Goal: Task Accomplishment & Management: Manage account settings

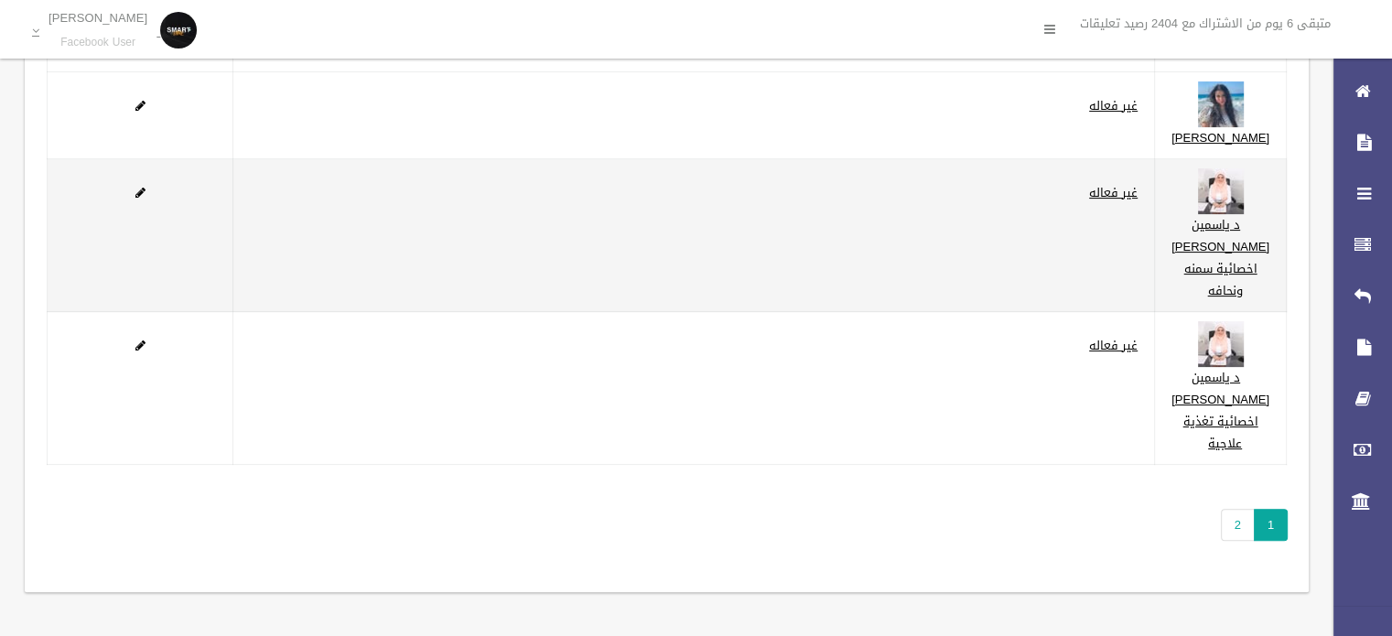
scroll to position [567, 0]
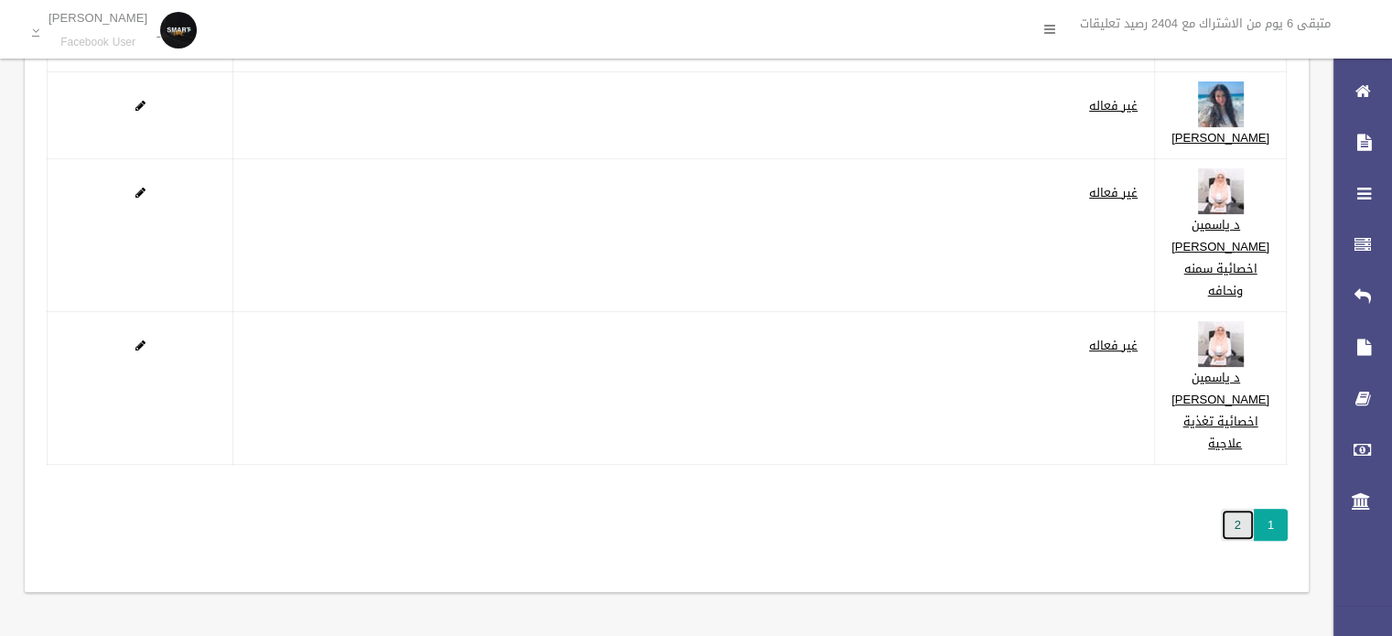
click at [1224, 525] on link "2" at bounding box center [1238, 525] width 34 height 32
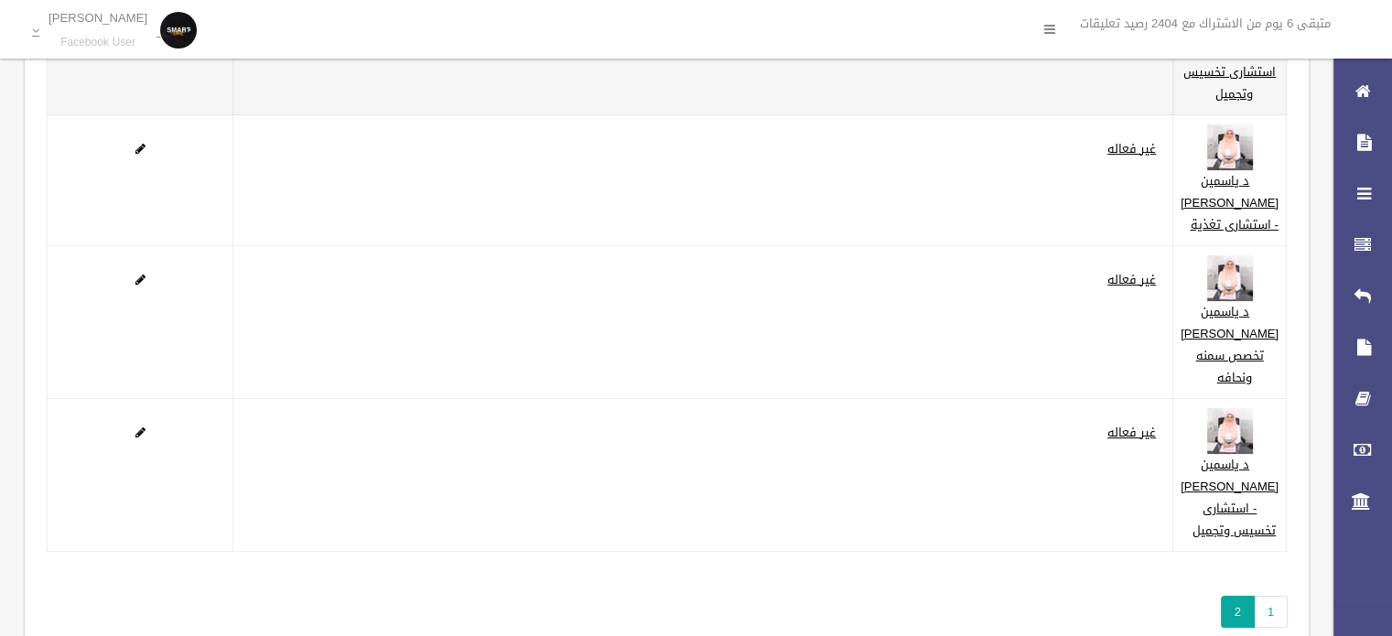
scroll to position [366, 0]
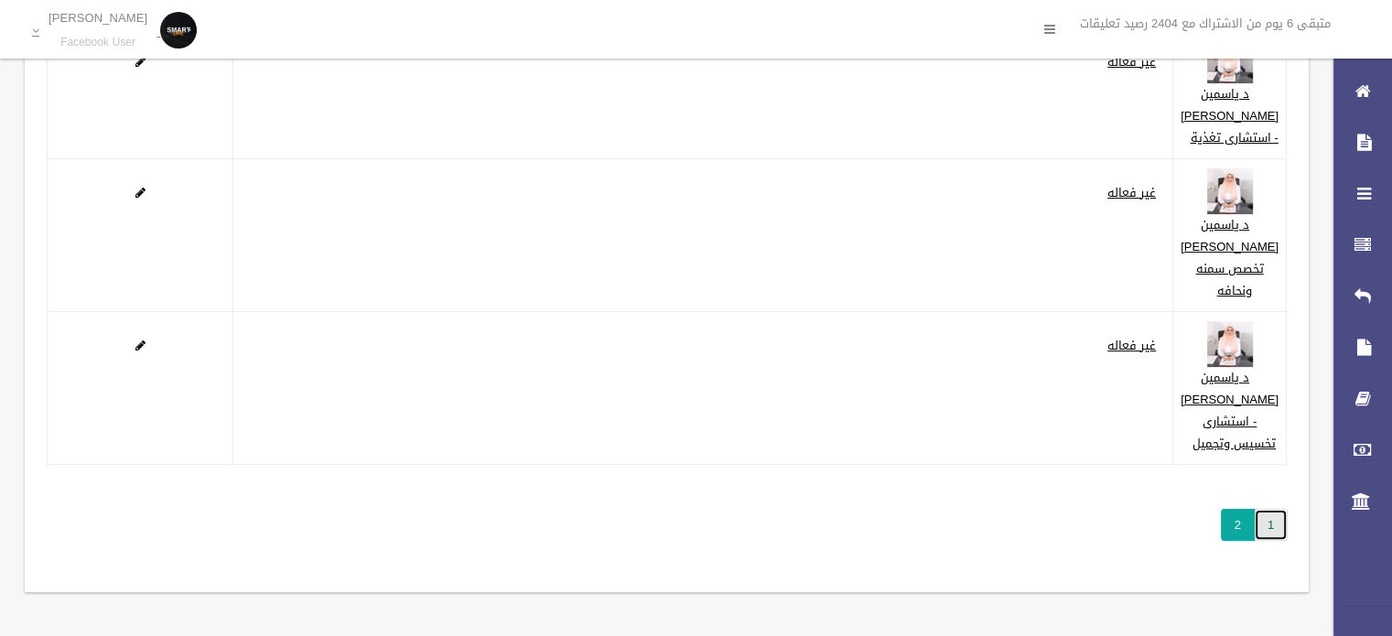
click at [1278, 541] on link "1" at bounding box center [1271, 525] width 34 height 32
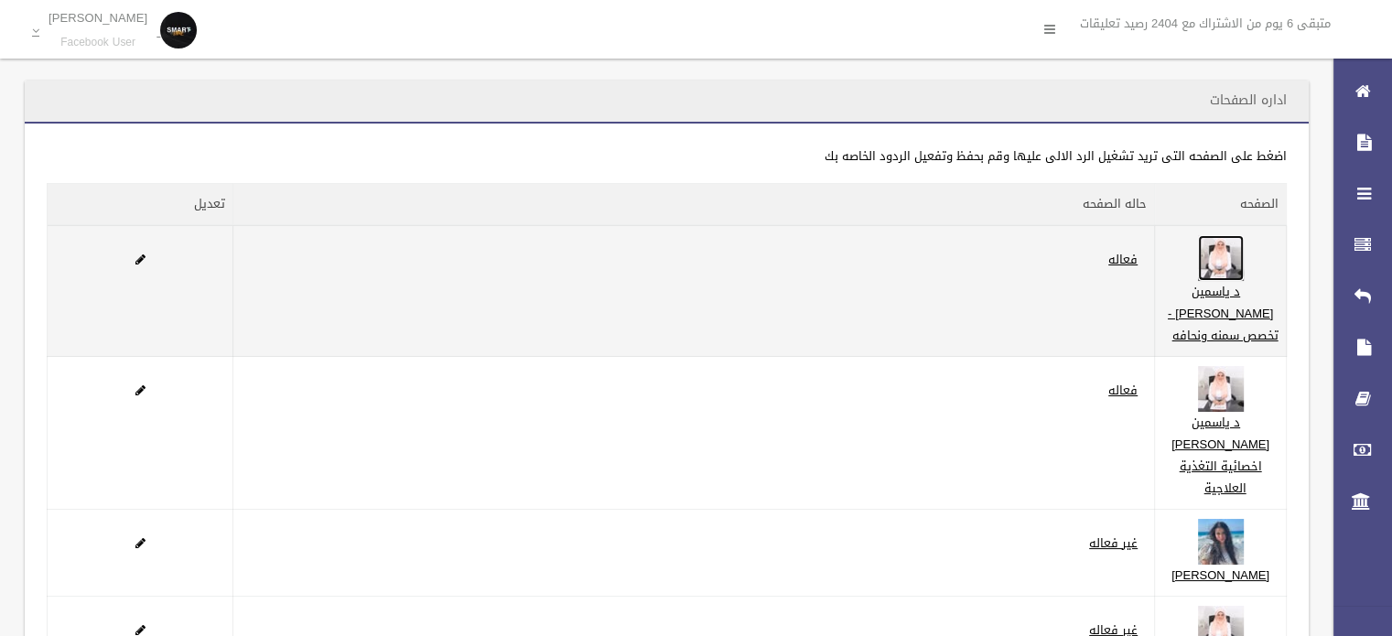
click at [1237, 268] on img at bounding box center [1221, 258] width 46 height 46
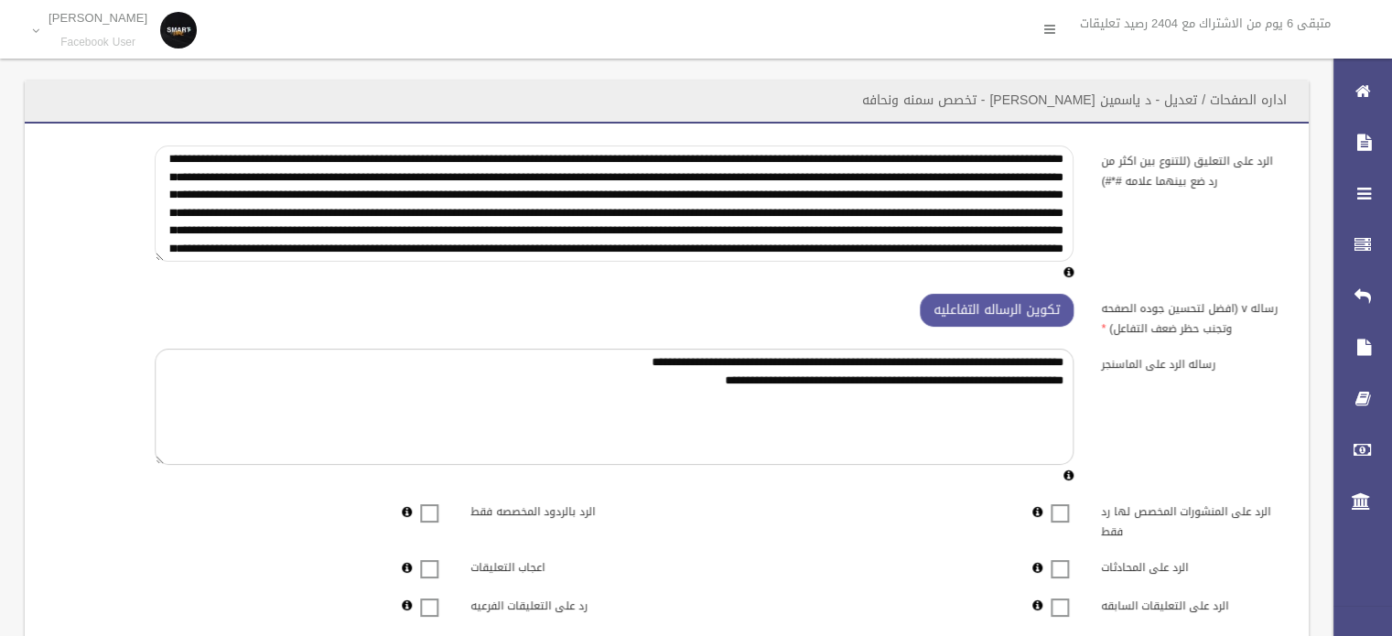
drag, startPoint x: 248, startPoint y: 250, endPoint x: 1085, endPoint y: 152, distance: 842.3
click at [1085, 152] on div at bounding box center [614, 215] width 946 height 138
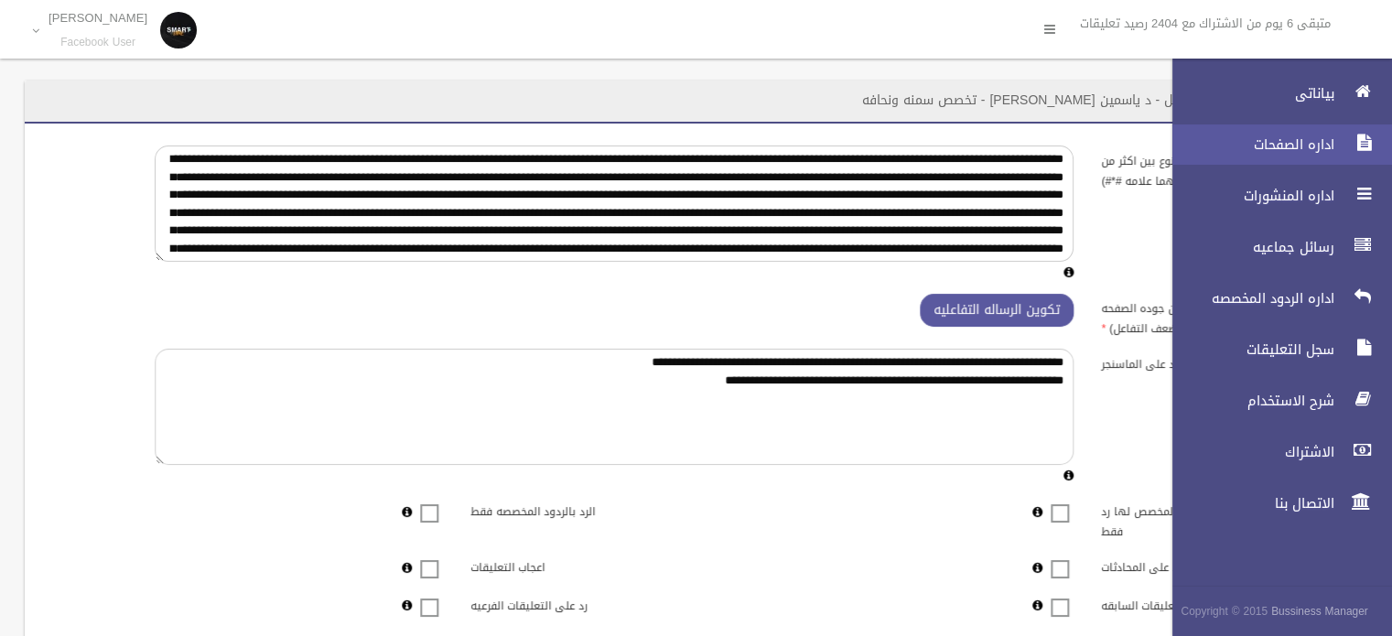
click at [1269, 159] on link "اداره الصفحات" at bounding box center [1274, 144] width 235 height 40
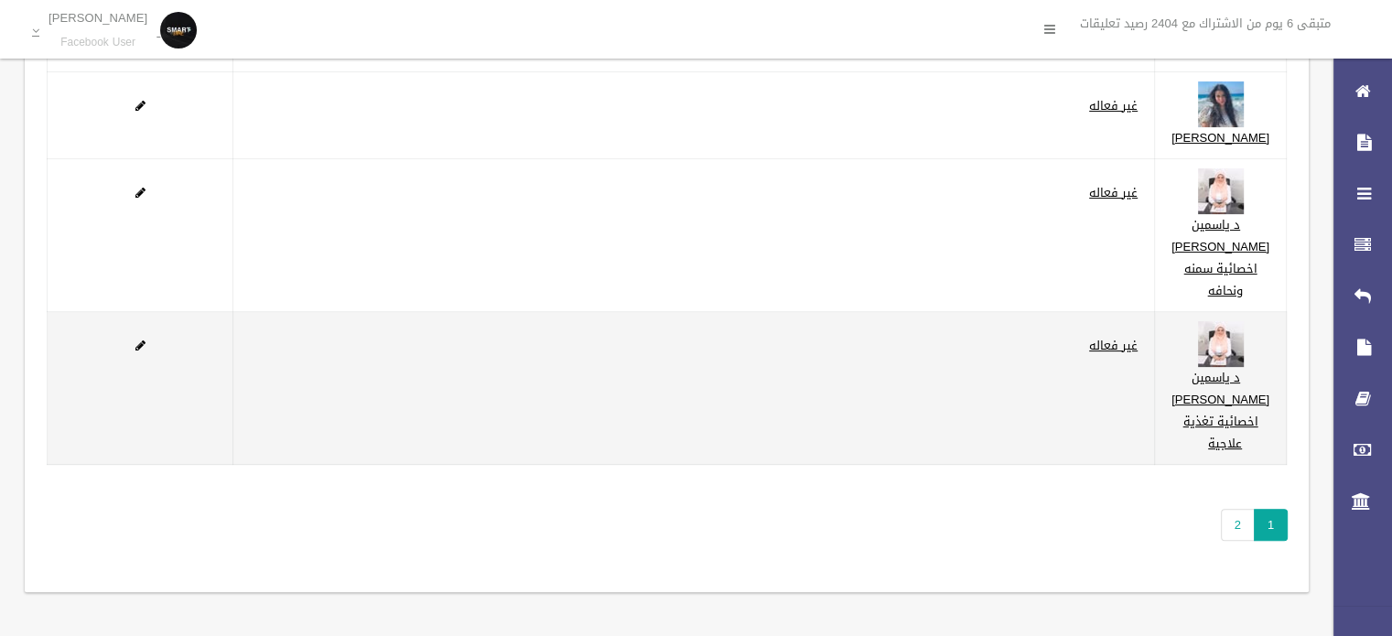
scroll to position [567, 0]
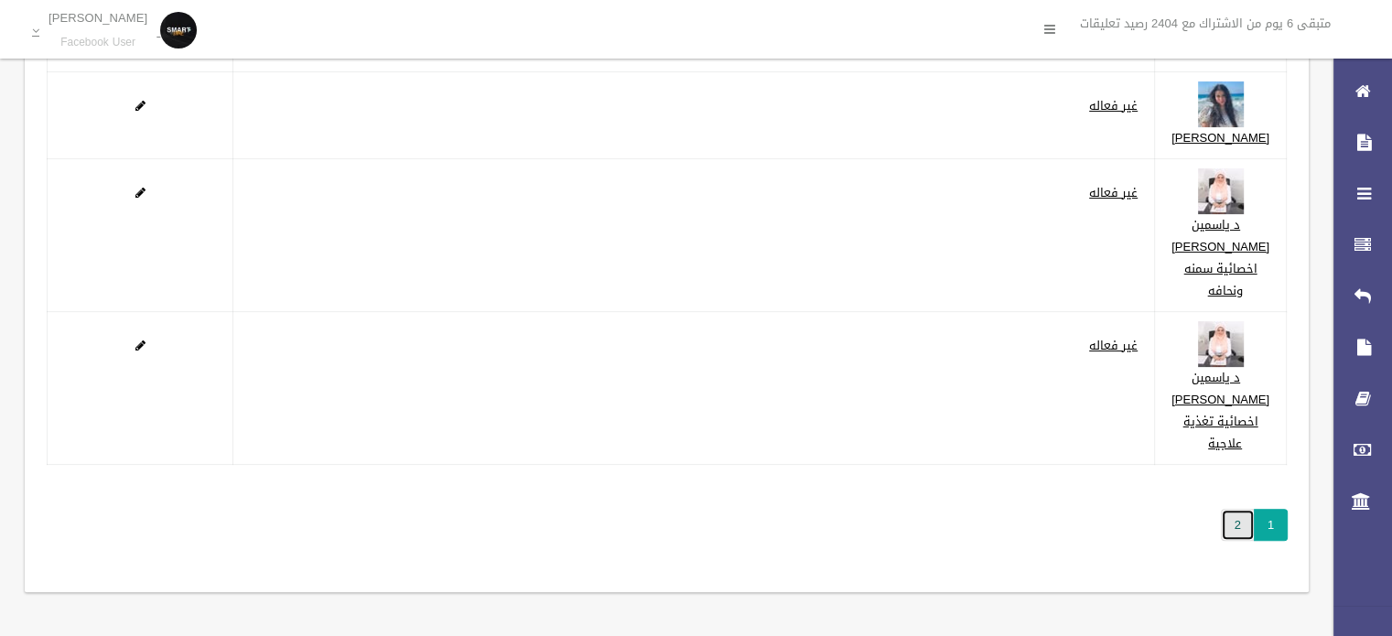
click at [1223, 535] on link "2" at bounding box center [1238, 525] width 34 height 32
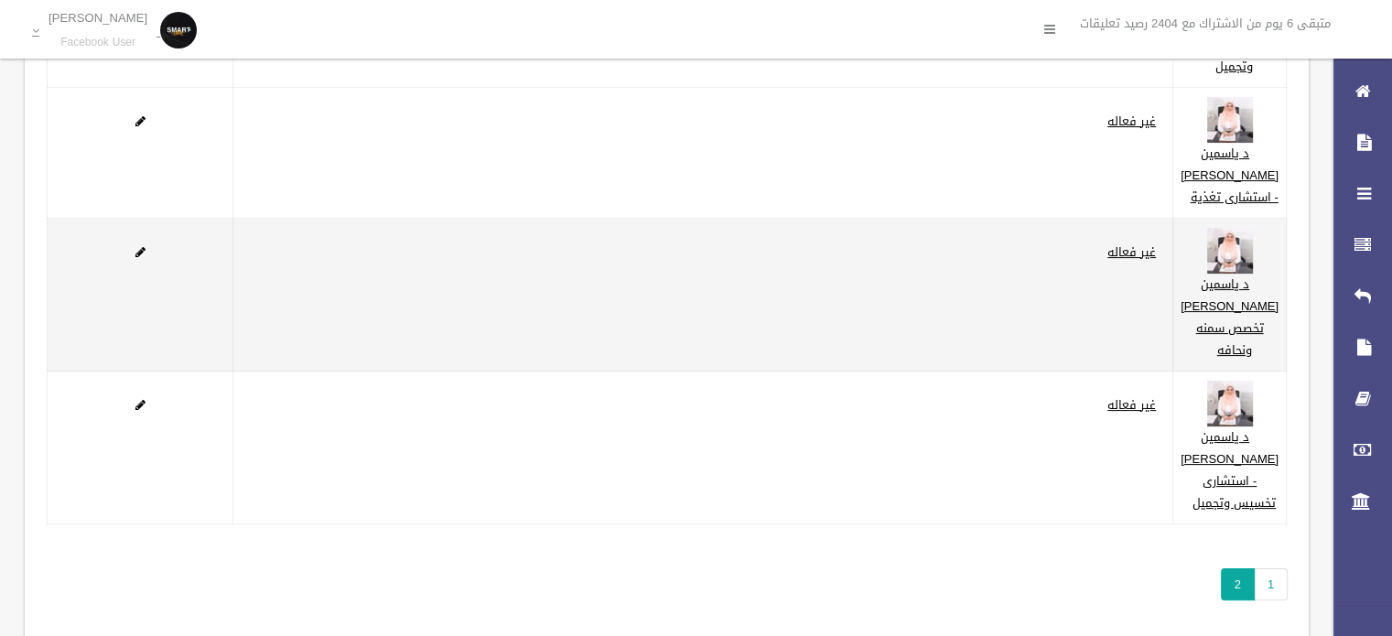
scroll to position [366, 0]
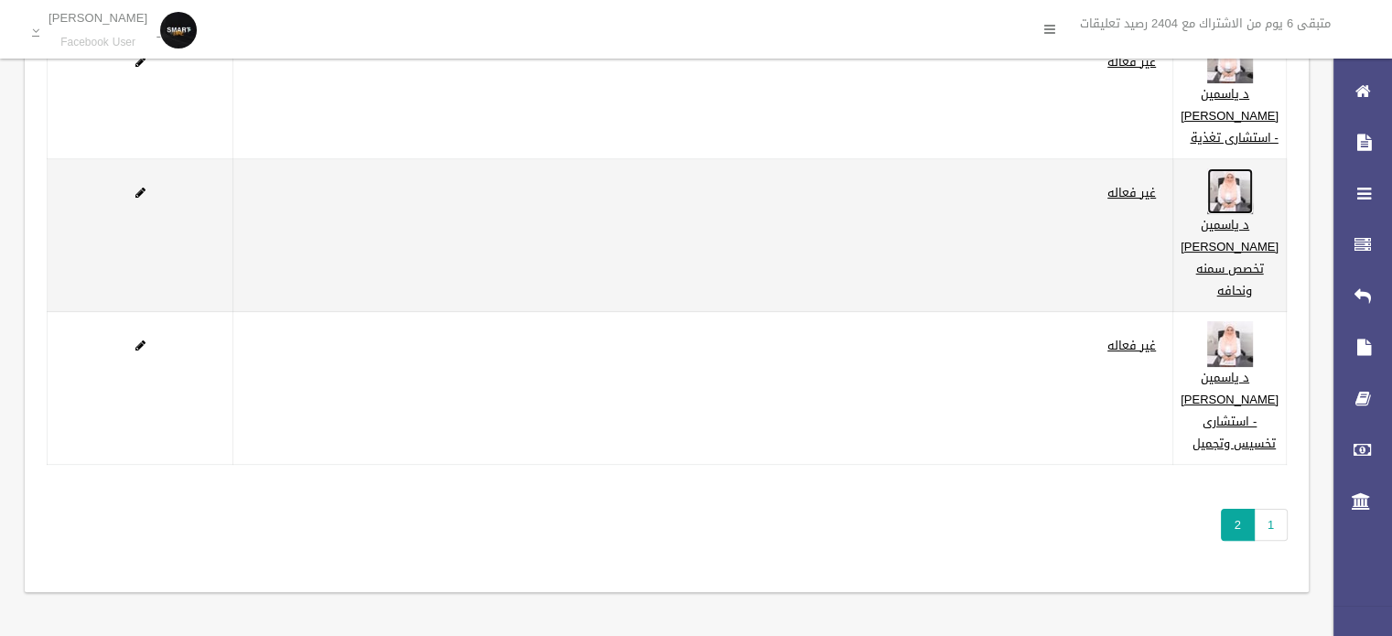
click at [1251, 214] on img at bounding box center [1230, 191] width 46 height 46
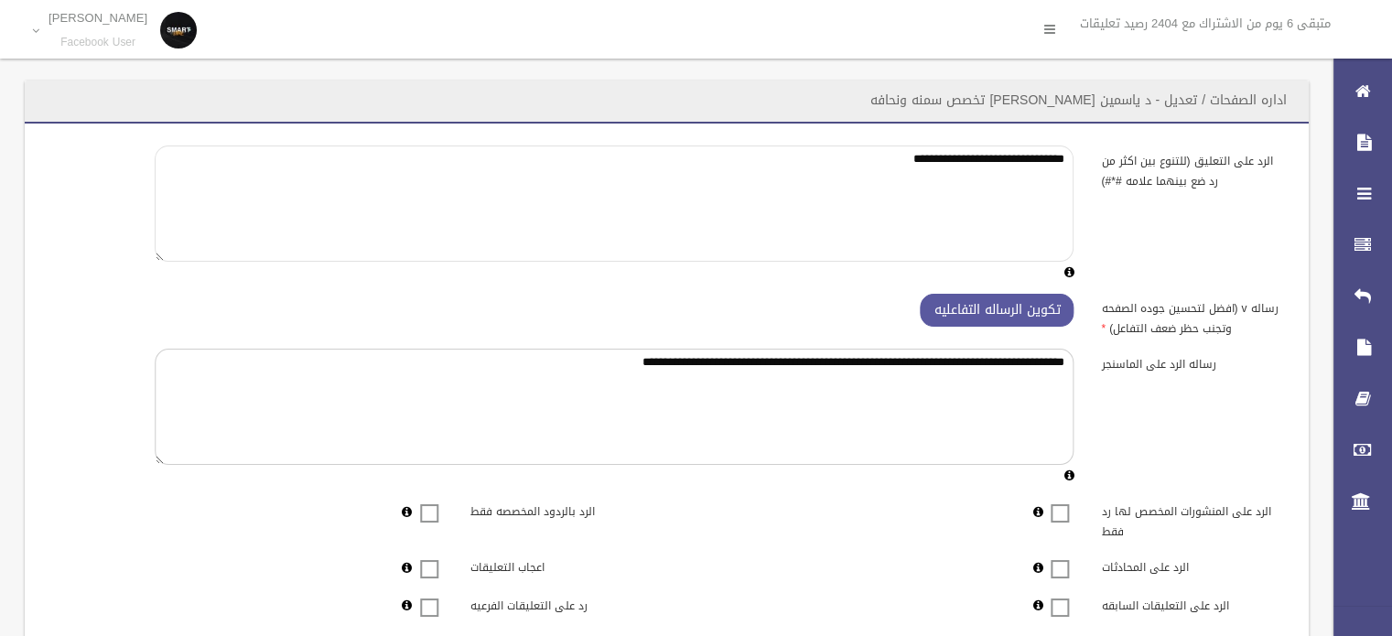
click at [841, 173] on textarea "**********" at bounding box center [614, 204] width 919 height 116
paste textarea "**********"
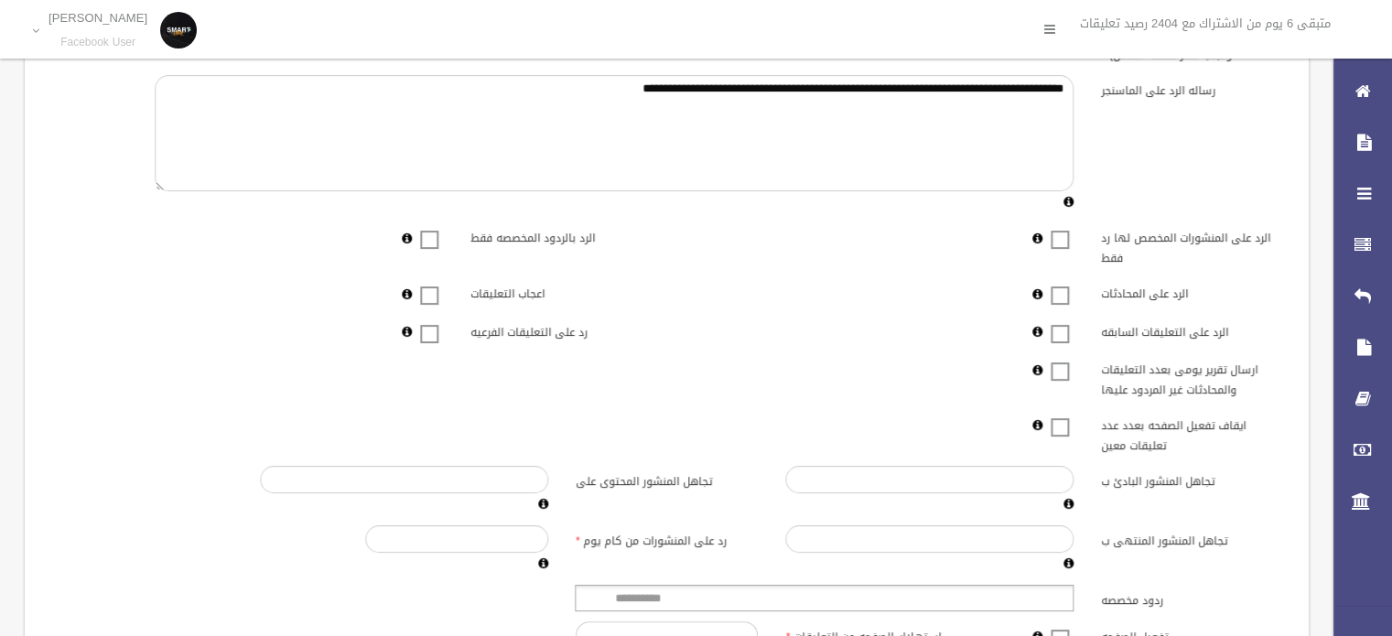
scroll to position [275, 0]
type textarea "**********"
click at [1063, 283] on span at bounding box center [1059, 283] width 27 height 0
click at [427, 321] on span at bounding box center [429, 321] width 27 height 0
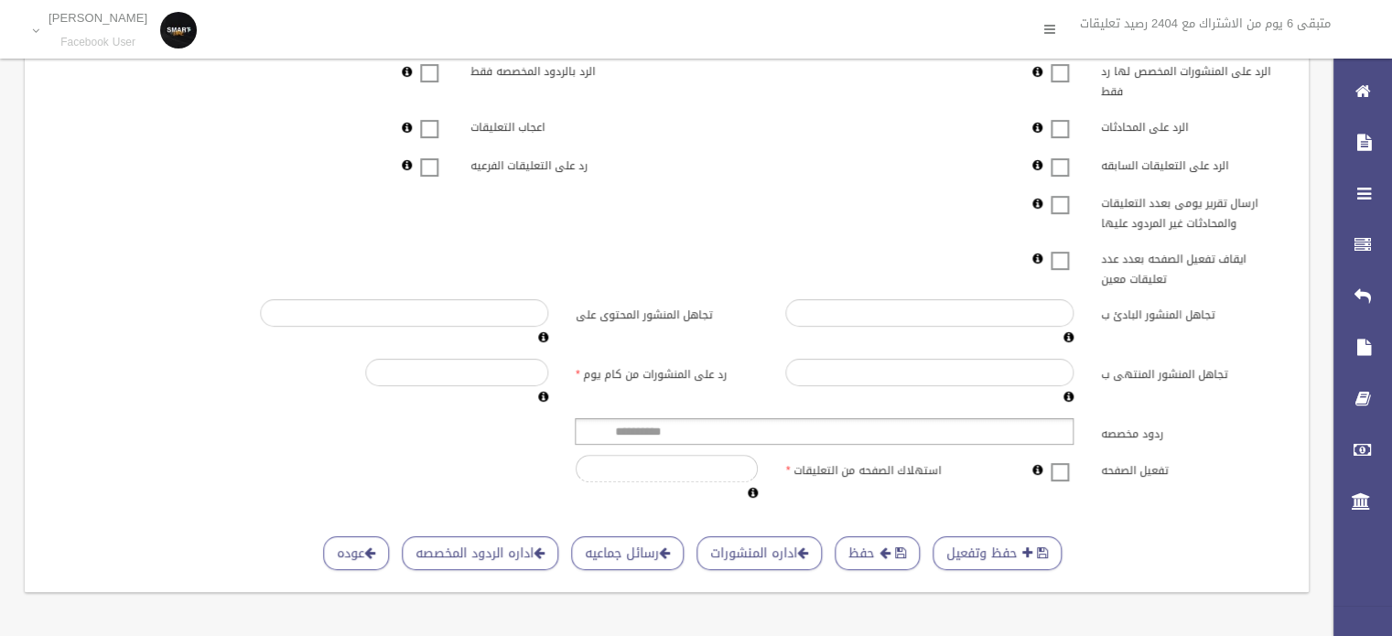
scroll to position [452, 0]
click at [1057, 460] on span at bounding box center [1059, 460] width 27 height 0
click at [977, 541] on button "حفظ وتفعيل" at bounding box center [997, 553] width 129 height 34
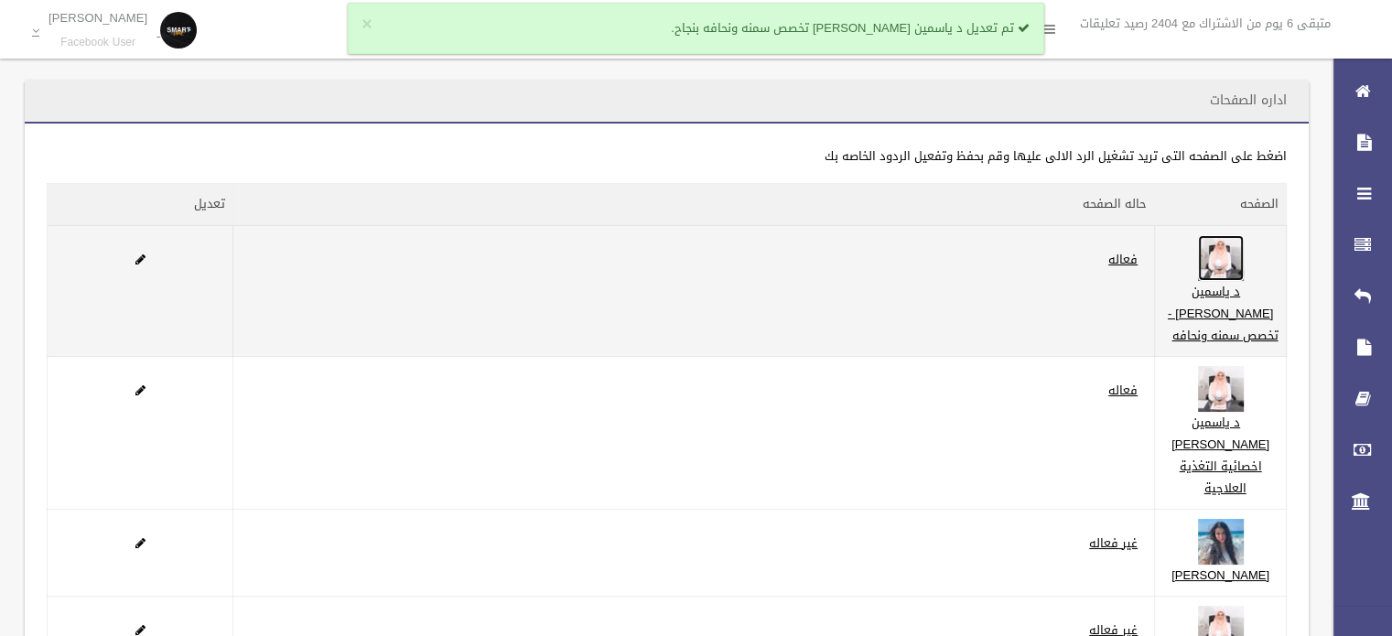
click at [1241, 261] on img at bounding box center [1221, 258] width 46 height 46
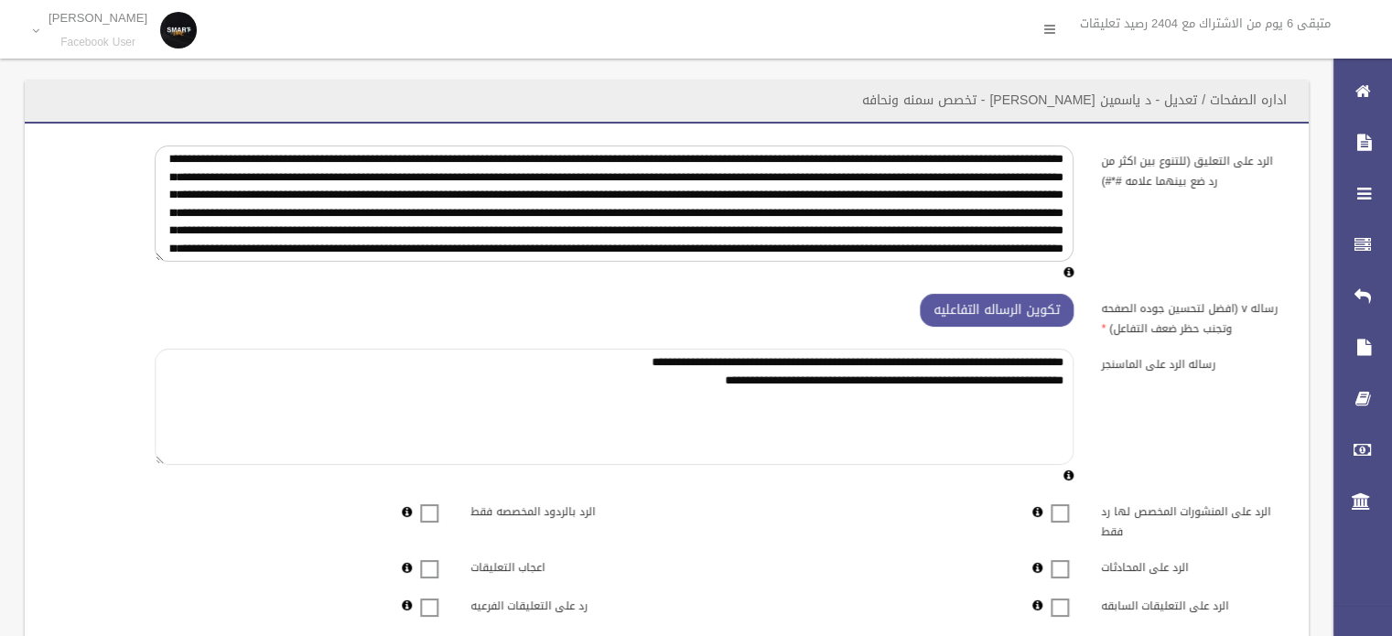
drag, startPoint x: 641, startPoint y: 384, endPoint x: 1087, endPoint y: 358, distance: 447.4
click at [1087, 358] on div "**********" at bounding box center [667, 418] width 1262 height 138
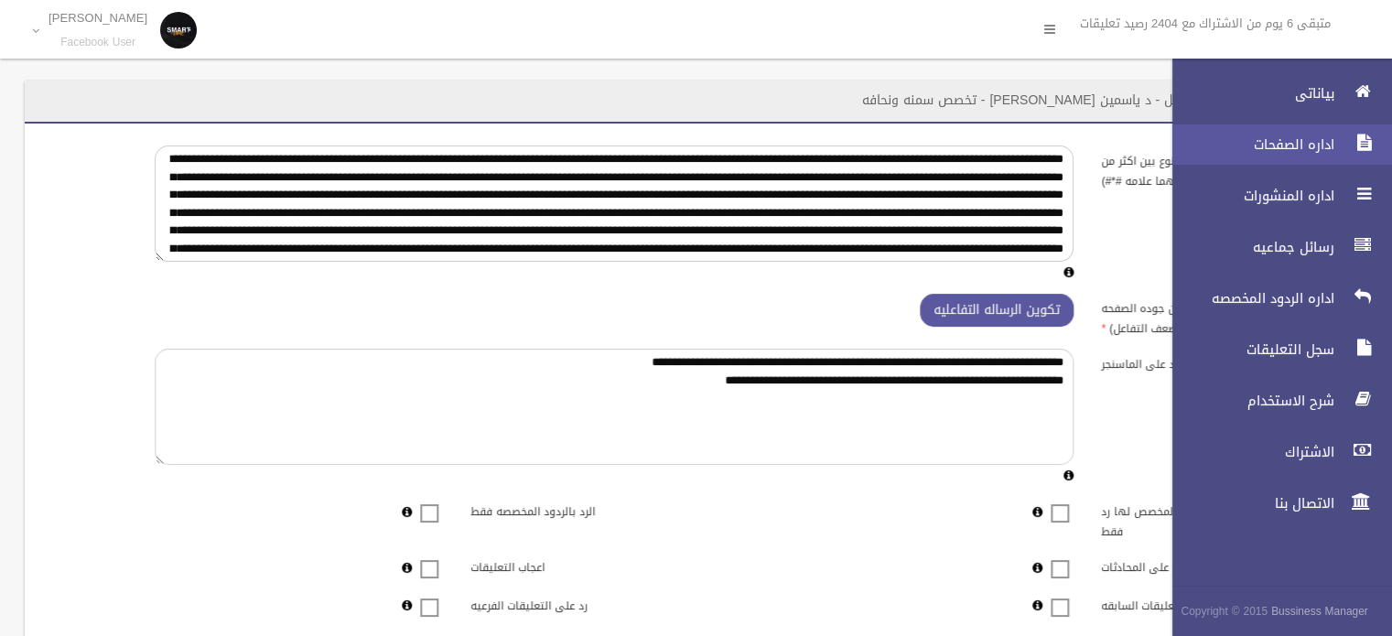
click at [1248, 144] on span "اداره الصفحات" at bounding box center [1248, 144] width 183 height 18
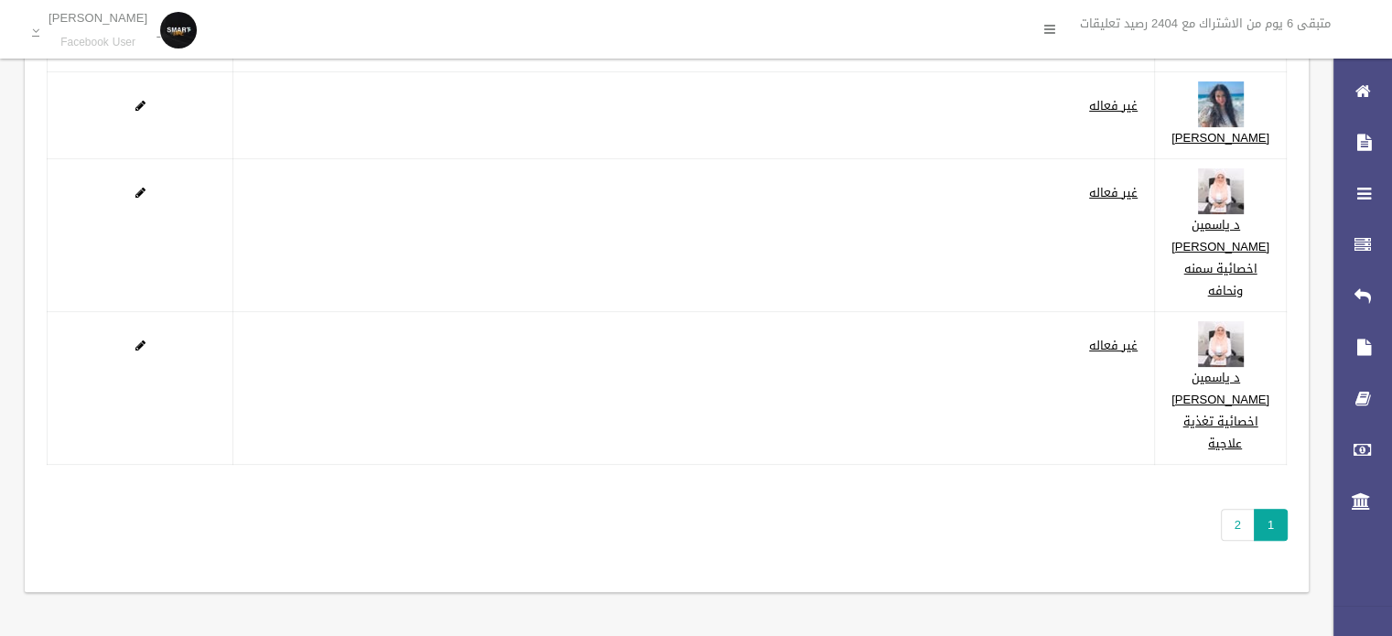
scroll to position [567, 0]
click at [1235, 526] on link "2" at bounding box center [1238, 525] width 34 height 32
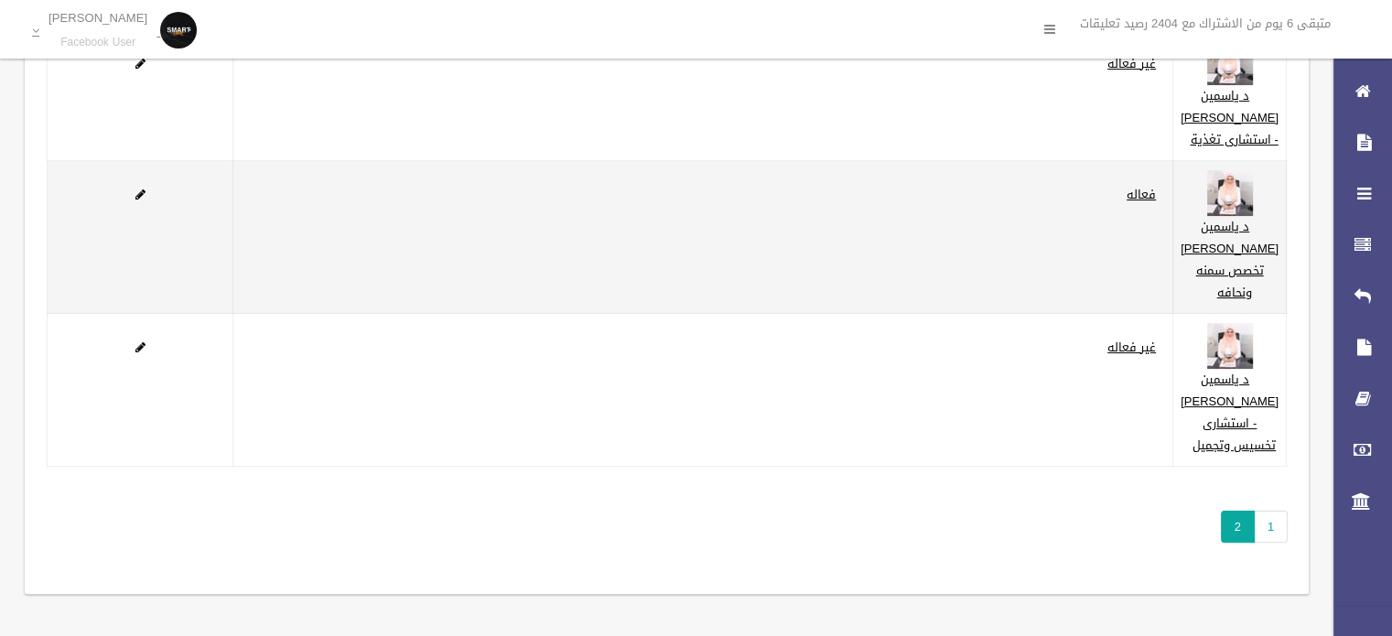
scroll to position [344, 0]
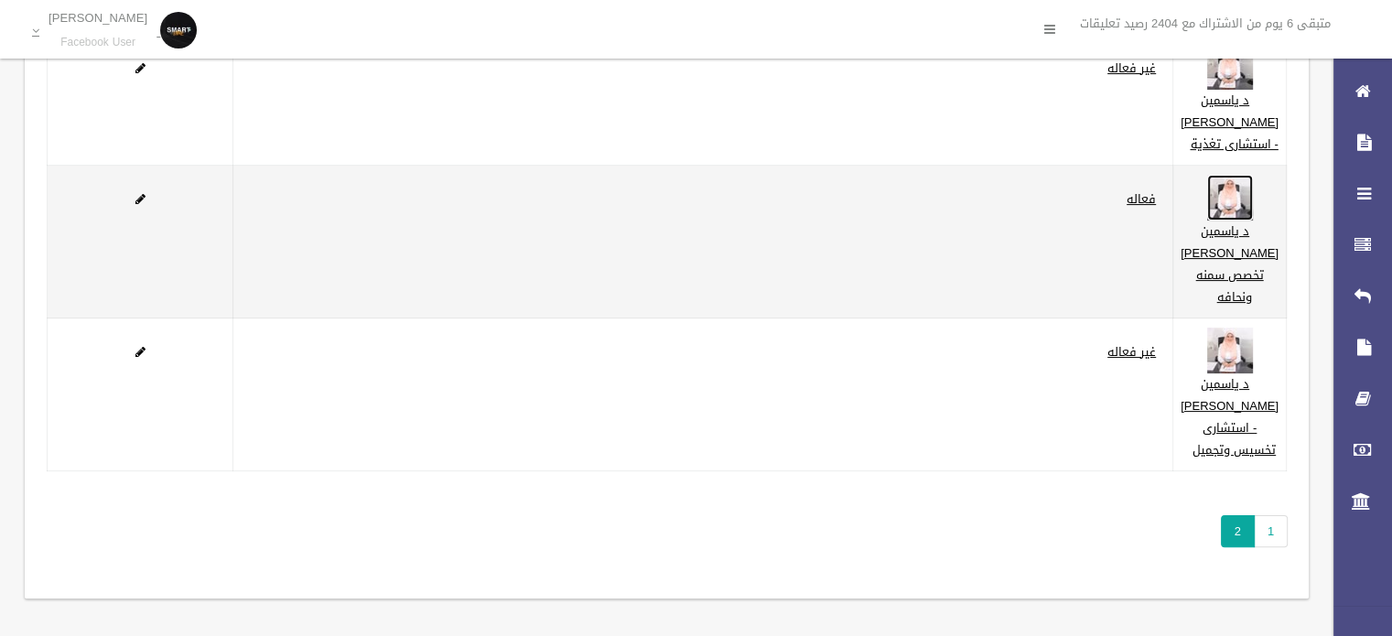
click at [1248, 221] on img at bounding box center [1230, 198] width 46 height 46
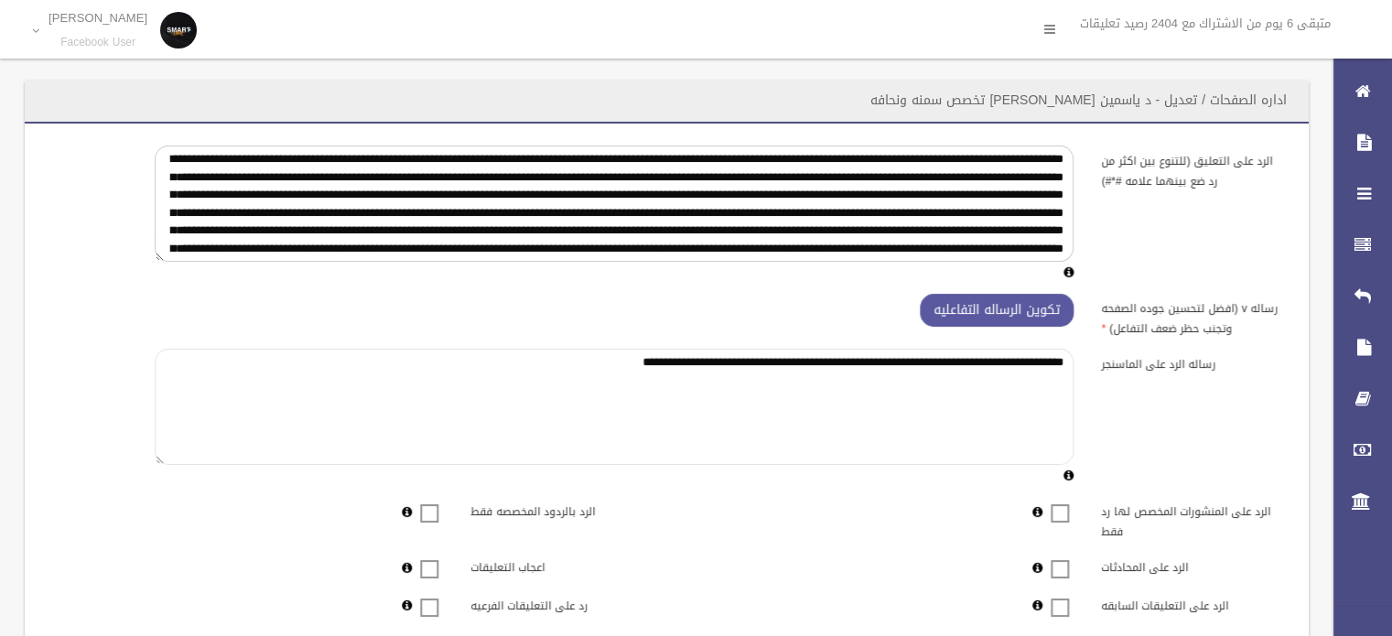
click at [934, 351] on textarea "**********" at bounding box center [614, 407] width 919 height 116
click at [932, 351] on textarea "**********" at bounding box center [614, 407] width 919 height 116
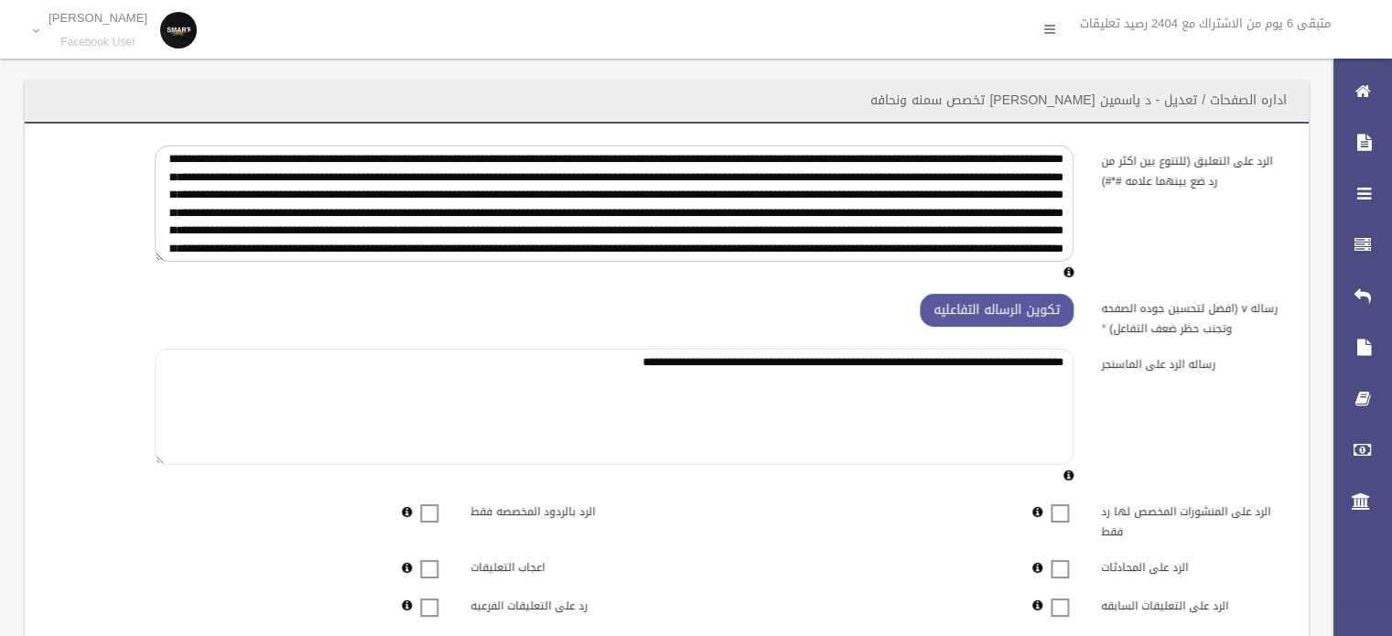
click at [932, 351] on textarea "**********" at bounding box center [614, 407] width 919 height 116
paste textarea "**********"
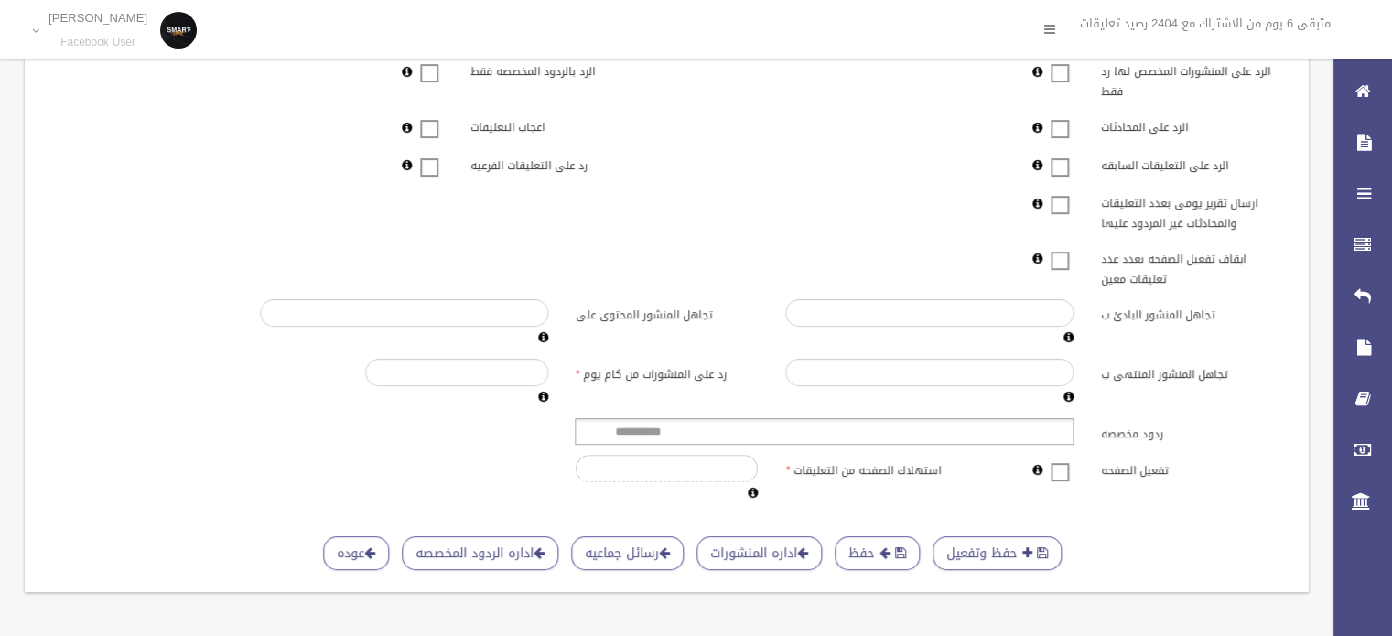
scroll to position [452, 0]
type textarea "**********"
click at [974, 540] on button "حفظ وتفعيل" at bounding box center [997, 553] width 129 height 34
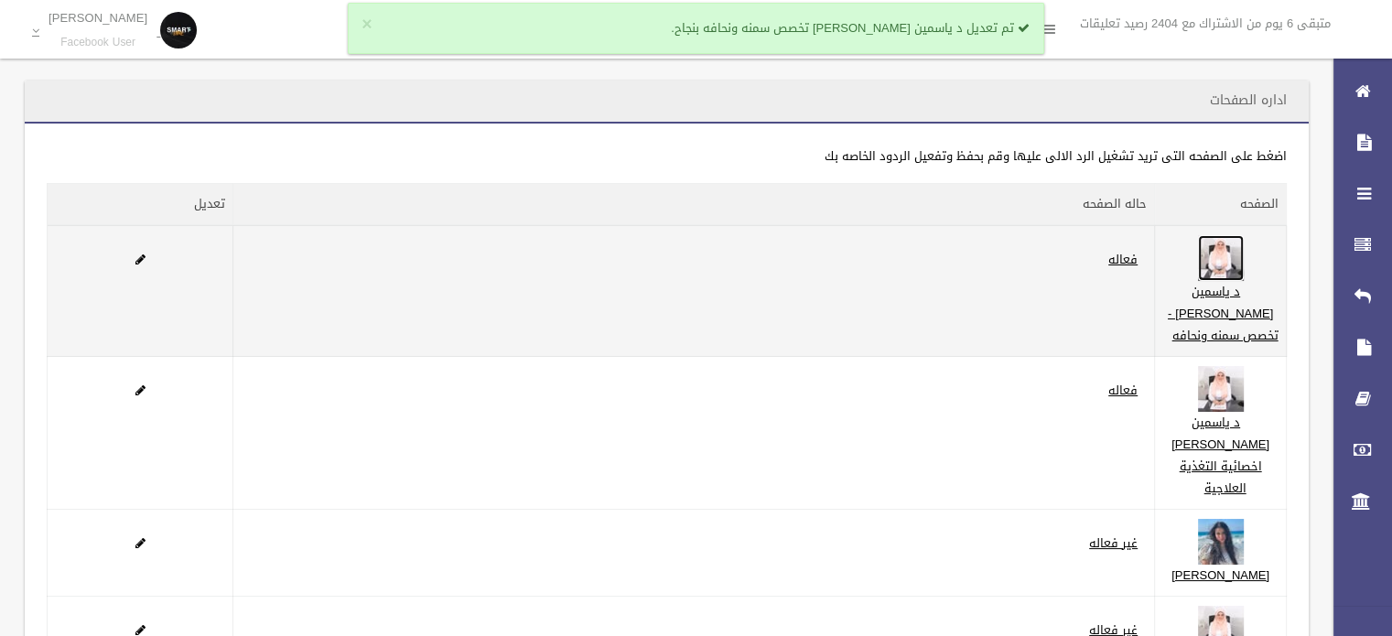
click at [1239, 272] on img at bounding box center [1221, 258] width 46 height 46
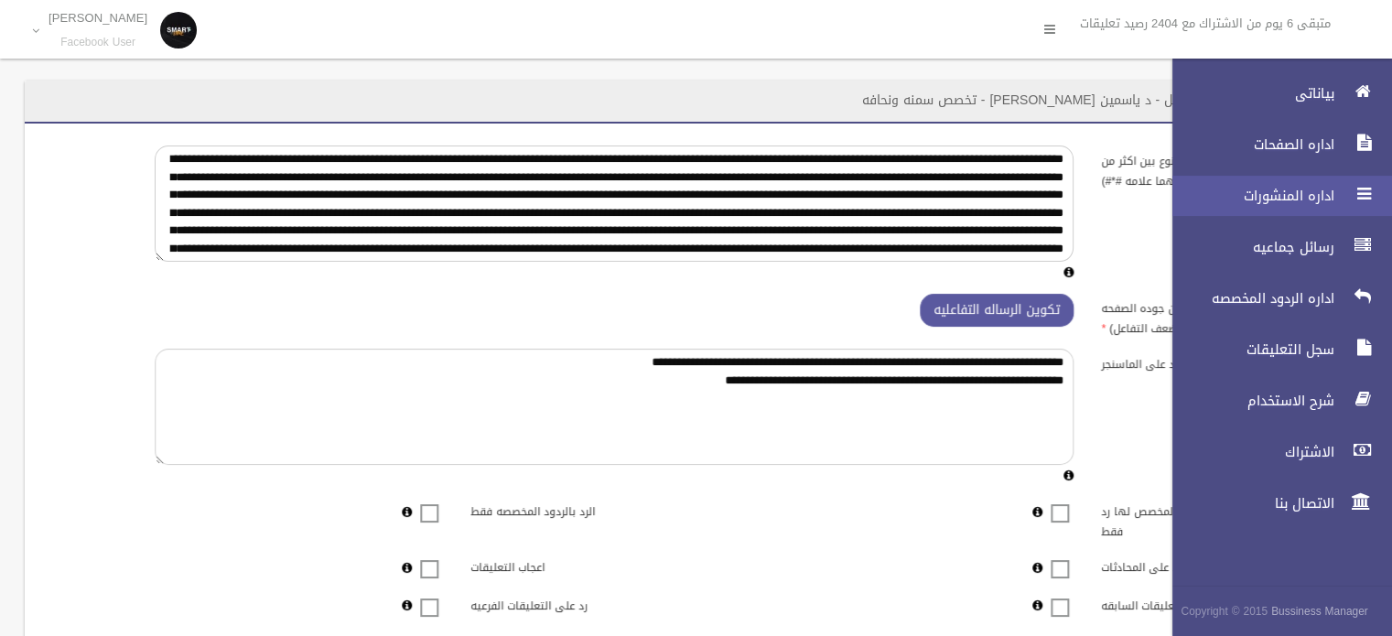
click at [1274, 200] on span "اداره المنشورات" at bounding box center [1248, 196] width 183 height 18
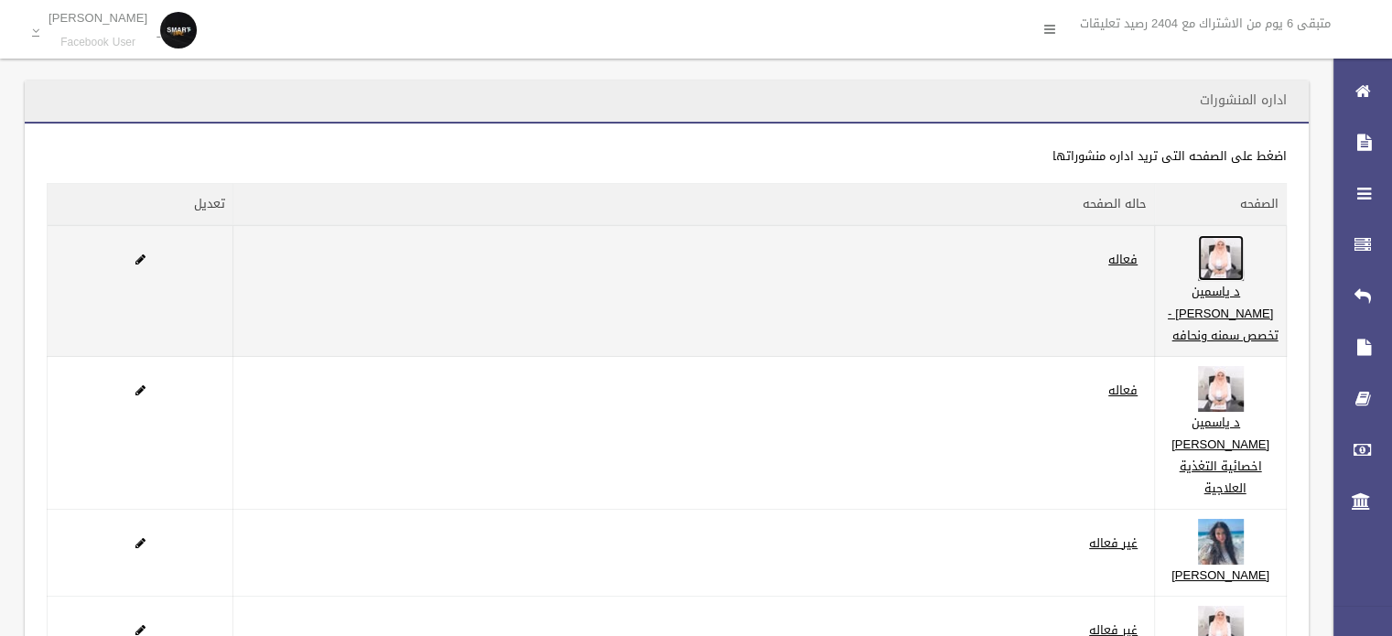
click at [1244, 270] on img at bounding box center [1221, 258] width 46 height 46
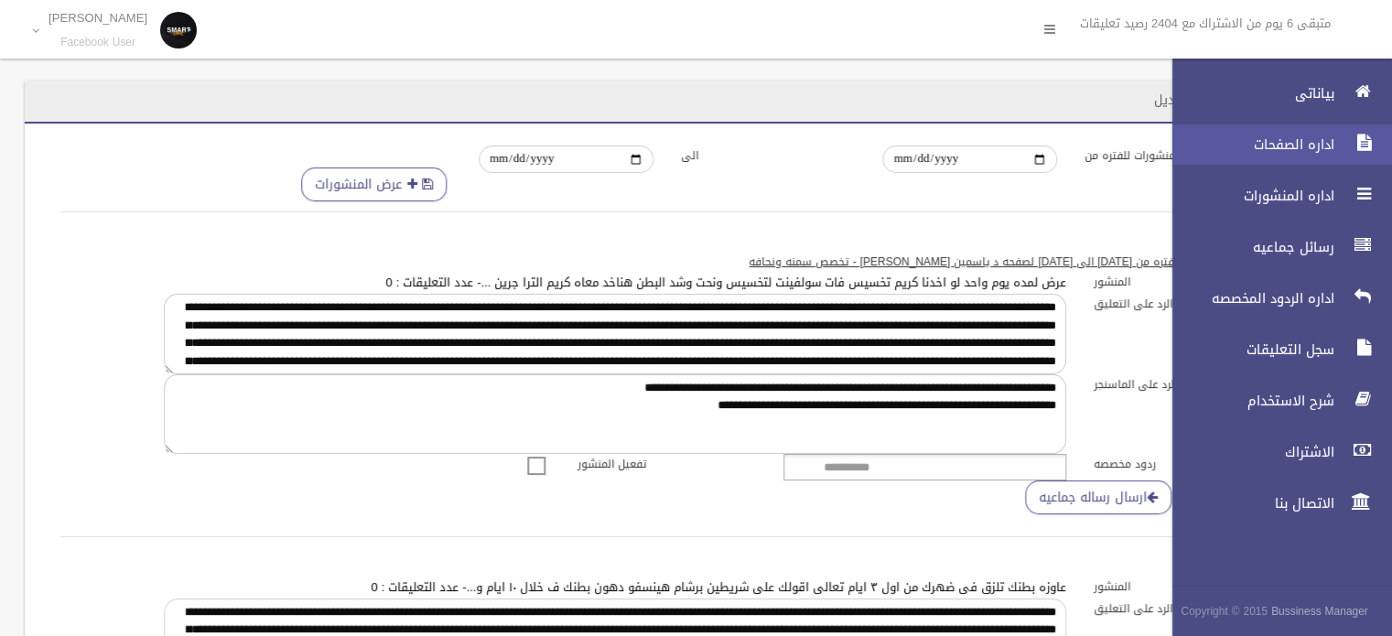
click at [1270, 156] on link "اداره الصفحات" at bounding box center [1274, 144] width 235 height 40
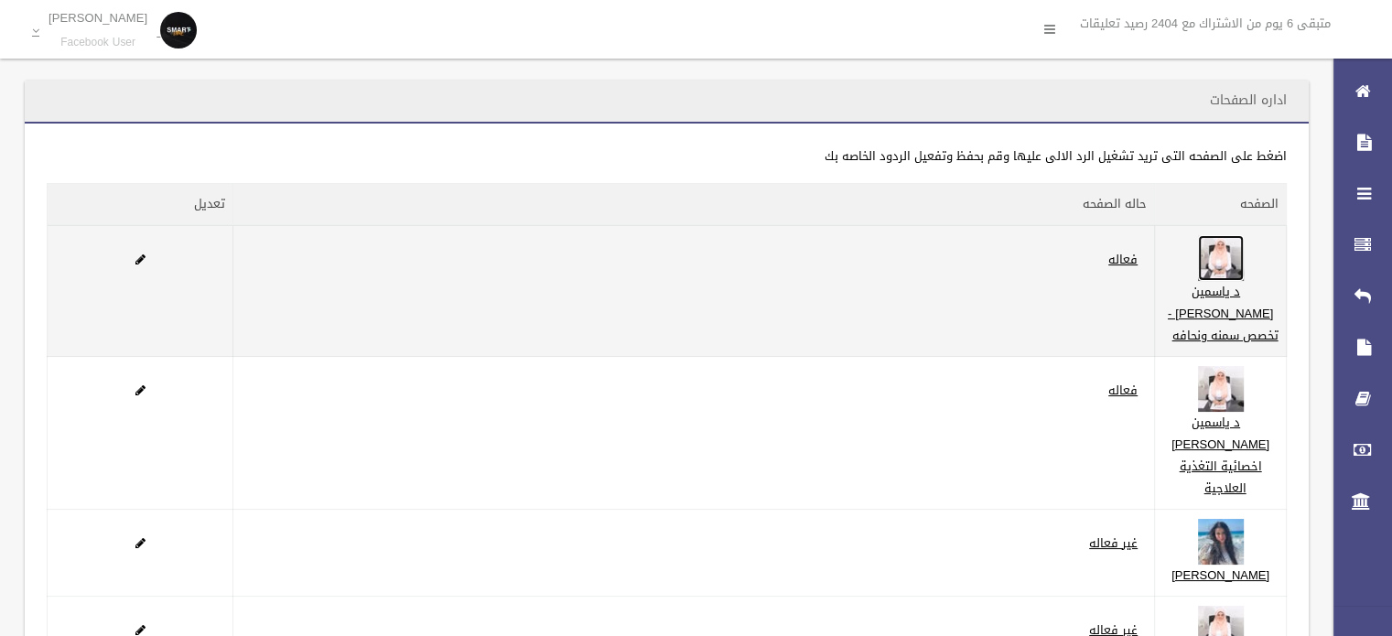
click at [1230, 256] on img at bounding box center [1221, 258] width 46 height 46
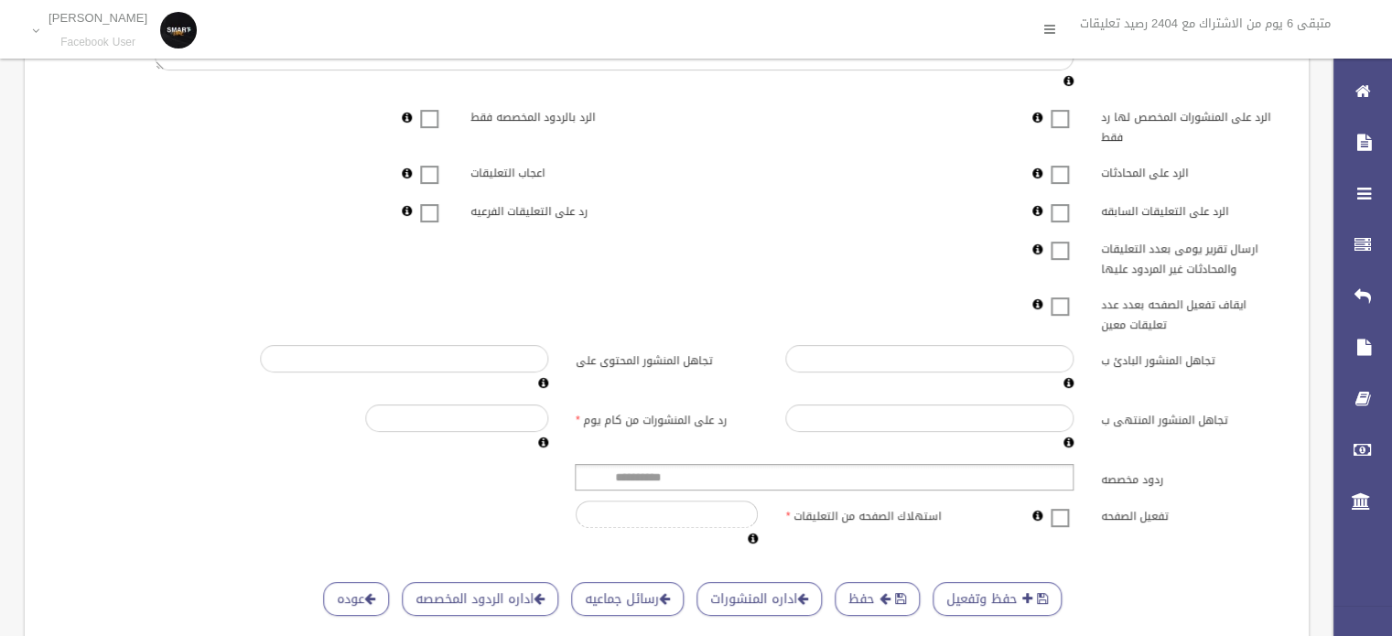
scroll to position [452, 0]
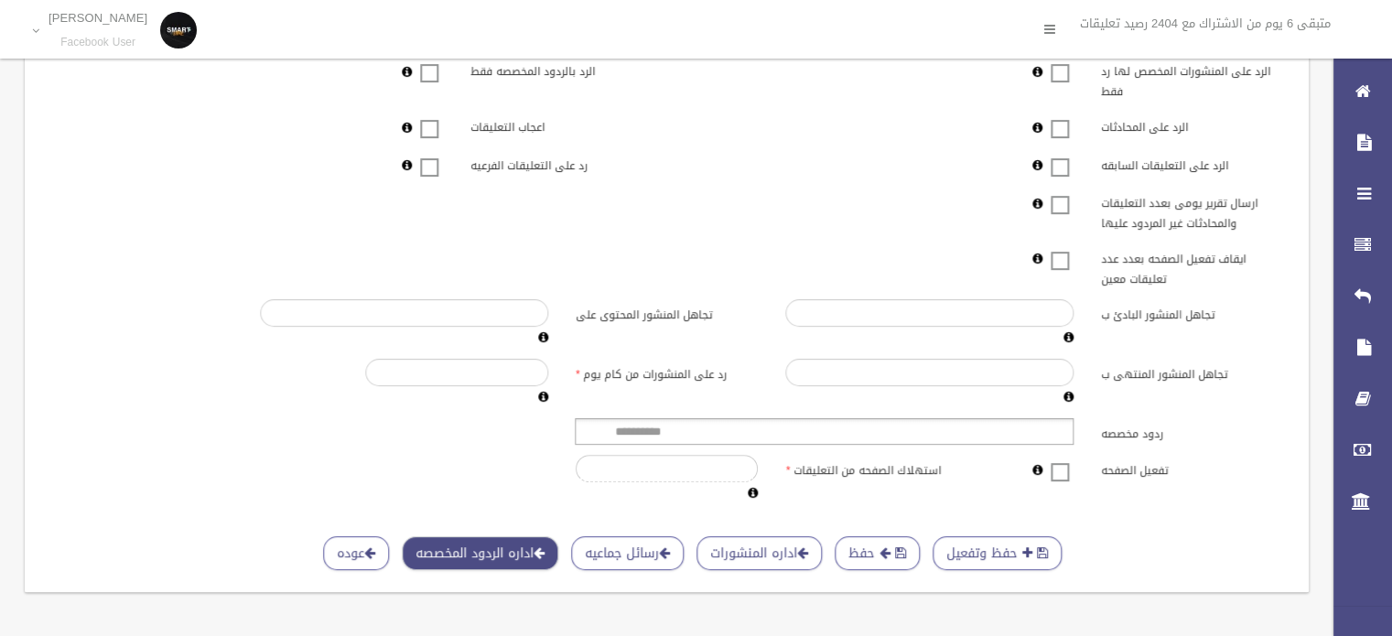
click at [503, 544] on link "اداره الردود المخصصه" at bounding box center [480, 553] width 157 height 34
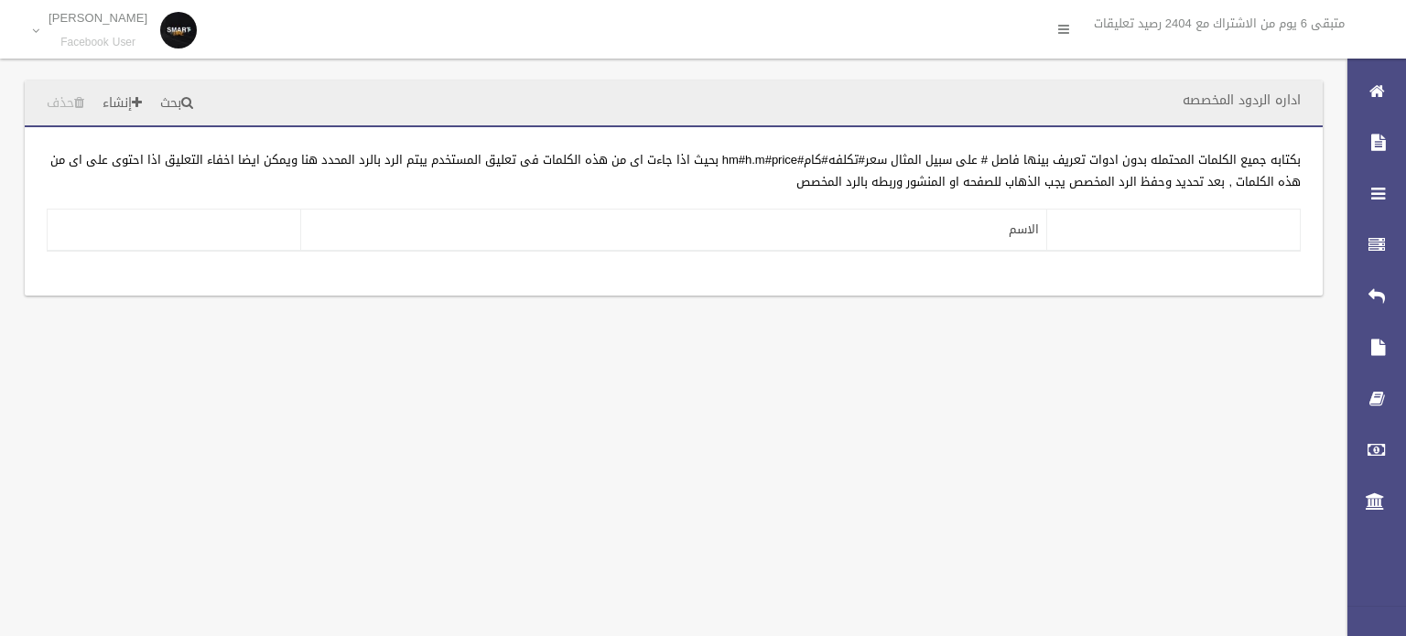
click at [1204, 234] on th at bounding box center [1173, 231] width 254 height 42
click at [917, 235] on th "الاسم" at bounding box center [674, 231] width 746 height 42
click at [1153, 230] on th at bounding box center [1173, 231] width 254 height 42
click at [970, 231] on th "الاسم" at bounding box center [674, 231] width 746 height 42
click at [999, 231] on th "الاسم" at bounding box center [674, 231] width 746 height 42
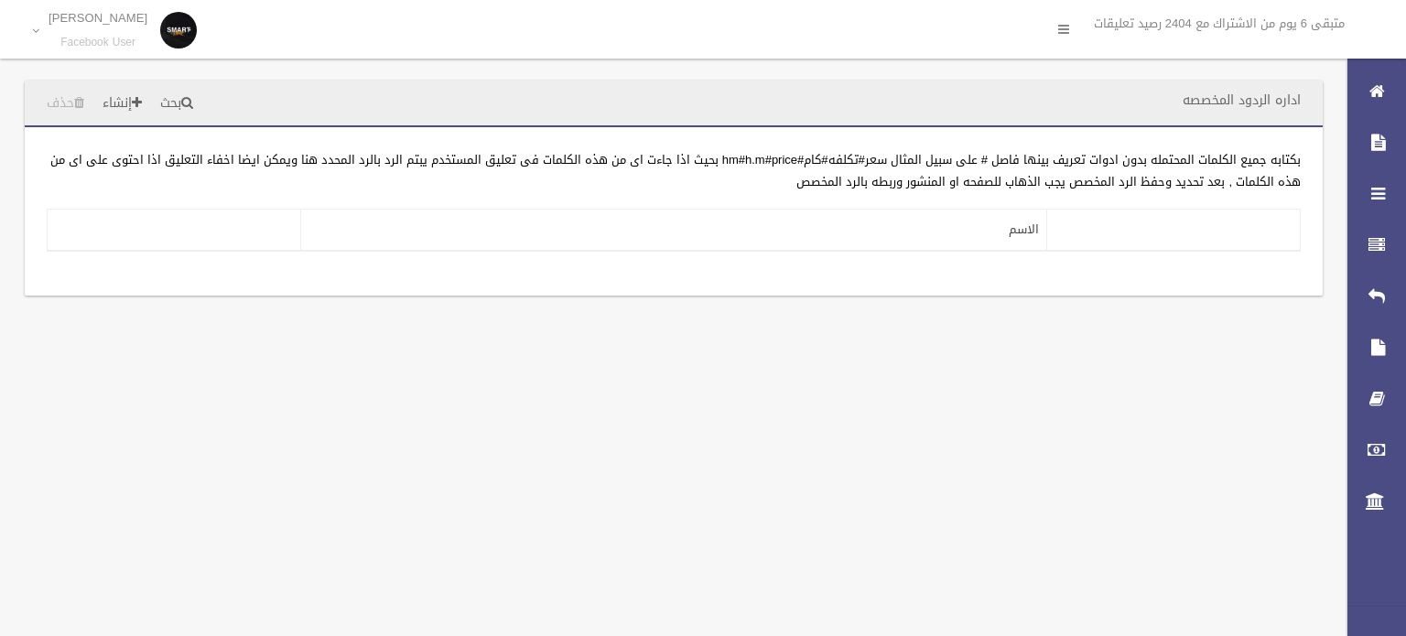
click at [970, 227] on th "الاسم" at bounding box center [674, 231] width 746 height 42
click at [939, 227] on th "الاسم" at bounding box center [674, 231] width 746 height 42
click at [1128, 226] on th at bounding box center [1173, 231] width 254 height 42
click at [1221, 230] on th at bounding box center [1173, 231] width 254 height 42
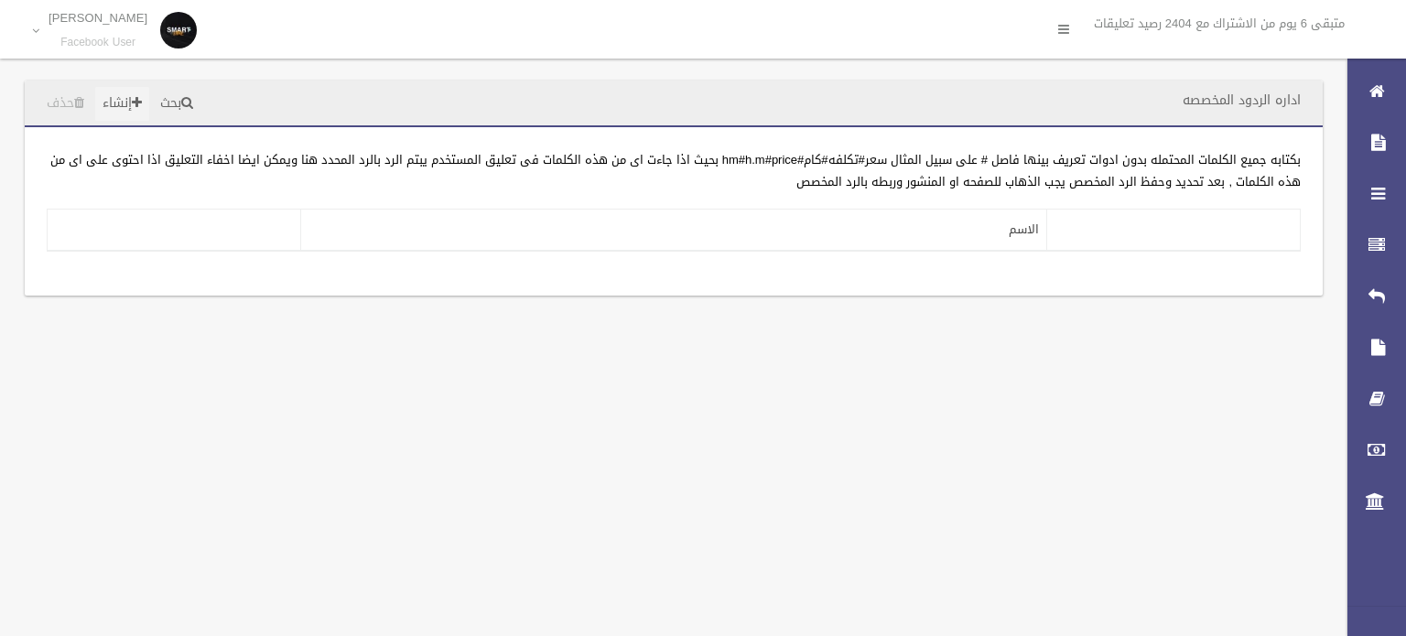
click at [122, 106] on link "إنشاء" at bounding box center [122, 104] width 54 height 34
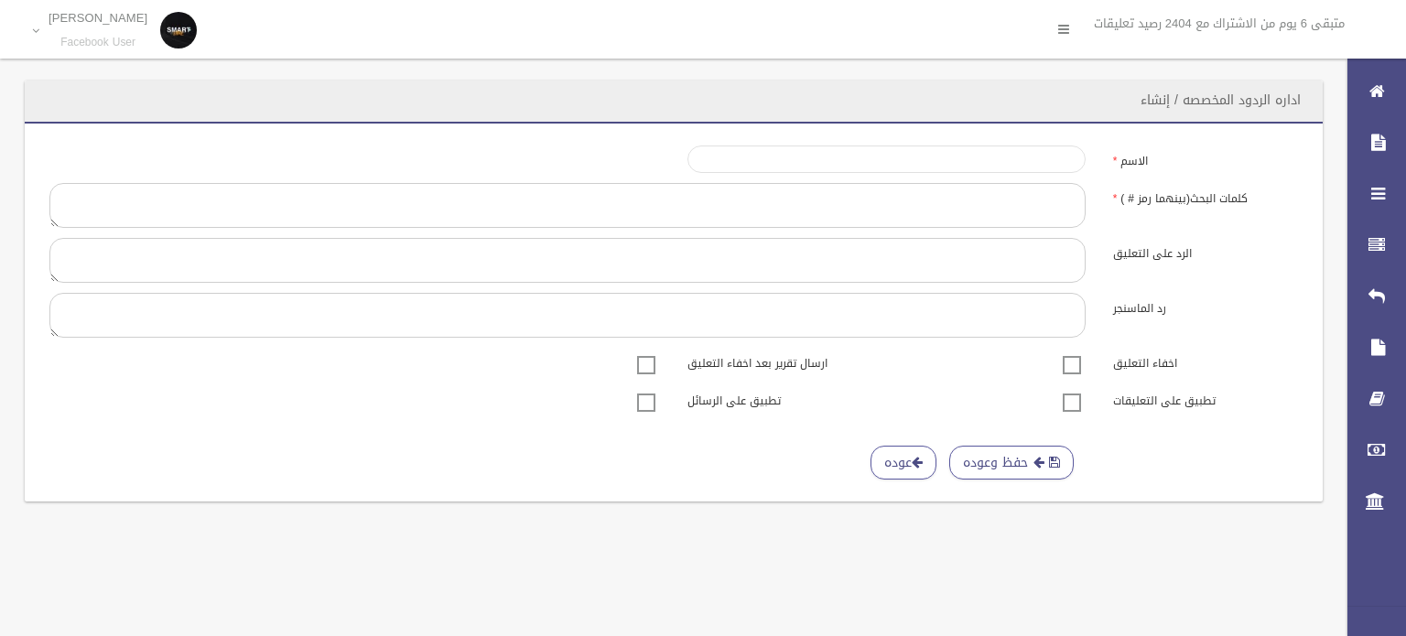
click at [986, 166] on input "الاسم" at bounding box center [886, 159] width 398 height 27
click at [1058, 204] on textarea at bounding box center [567, 205] width 1036 height 45
click at [1036, 266] on textarea "كلمات البحث(بينهما رمز # )" at bounding box center [567, 260] width 1036 height 45
click at [993, 313] on textarea at bounding box center [567, 315] width 1036 height 45
click at [1075, 353] on span at bounding box center [1071, 353] width 27 height 0
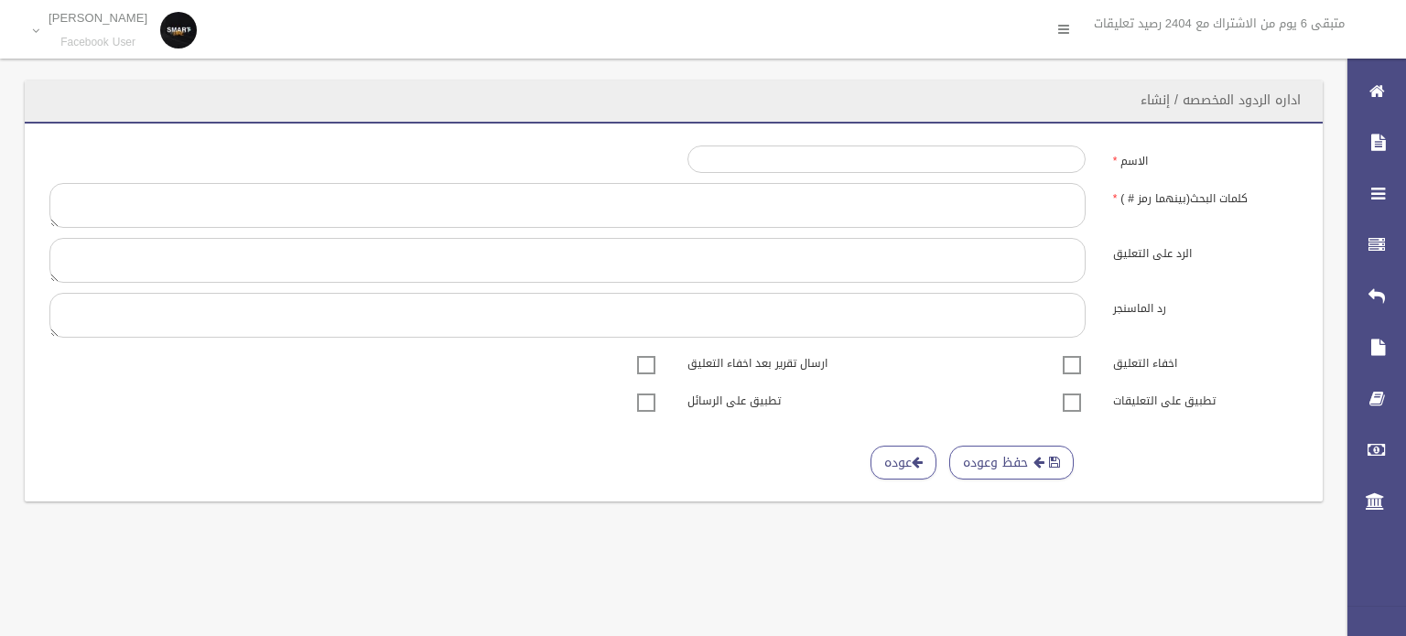
click at [1073, 353] on span at bounding box center [1071, 353] width 27 height 0
click at [1018, 311] on textarea at bounding box center [567, 315] width 1036 height 45
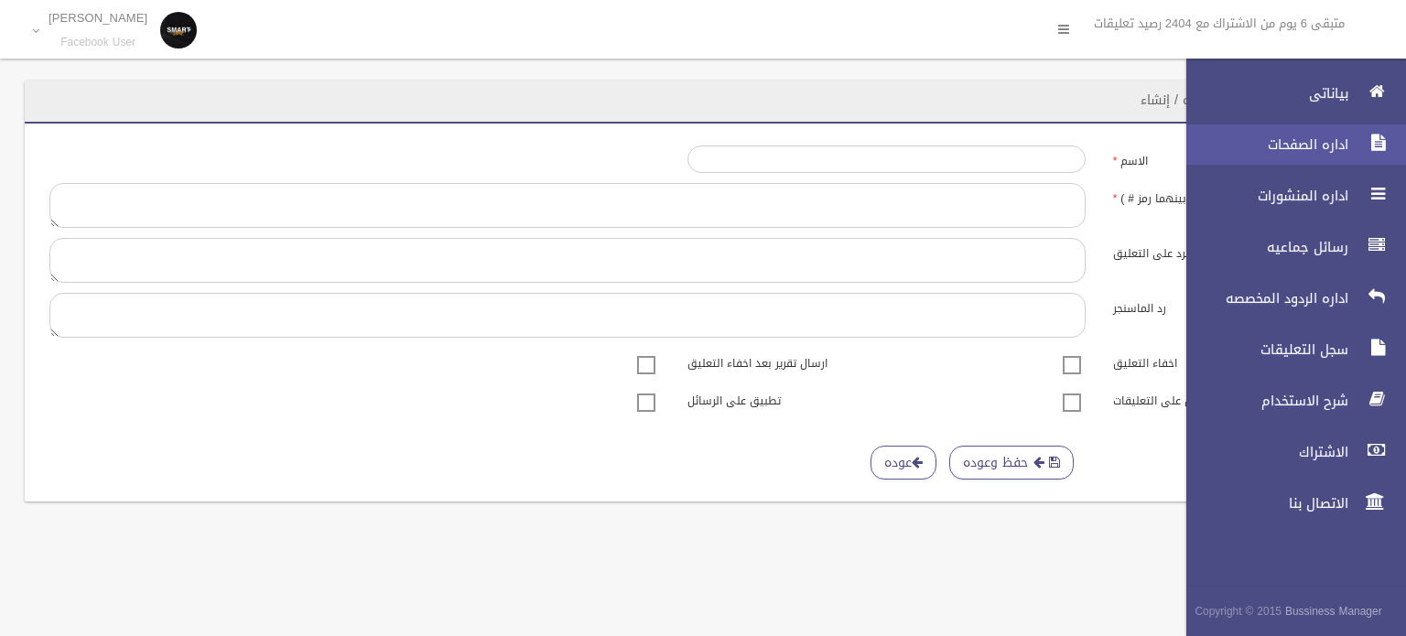
click at [1293, 149] on span "اداره الصفحات" at bounding box center [1262, 144] width 183 height 18
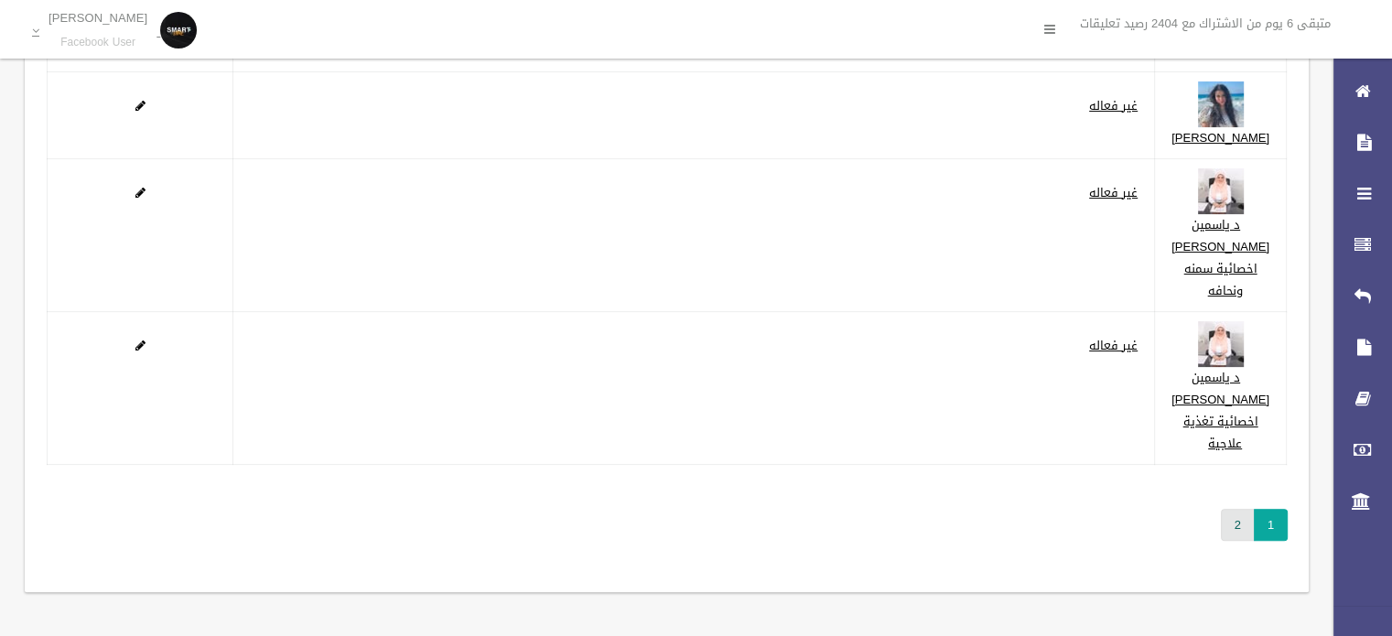
scroll to position [567, 0]
click at [1237, 540] on link "2" at bounding box center [1238, 525] width 34 height 32
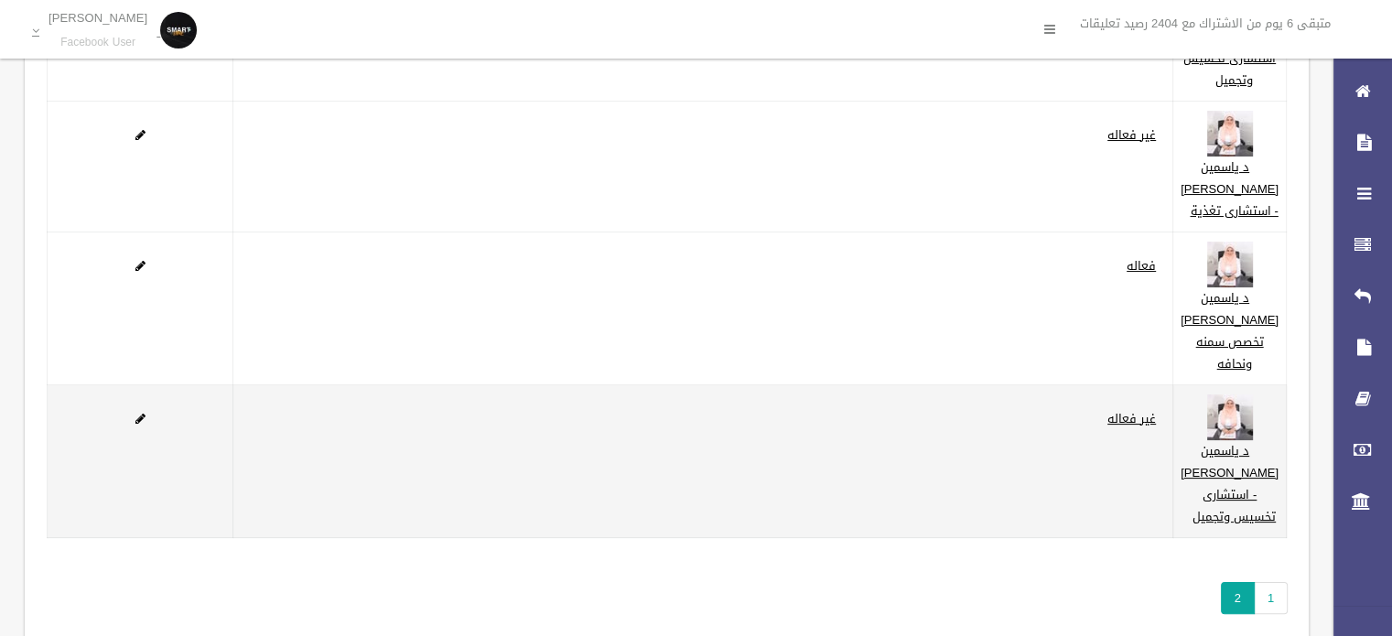
scroll to position [436, 0]
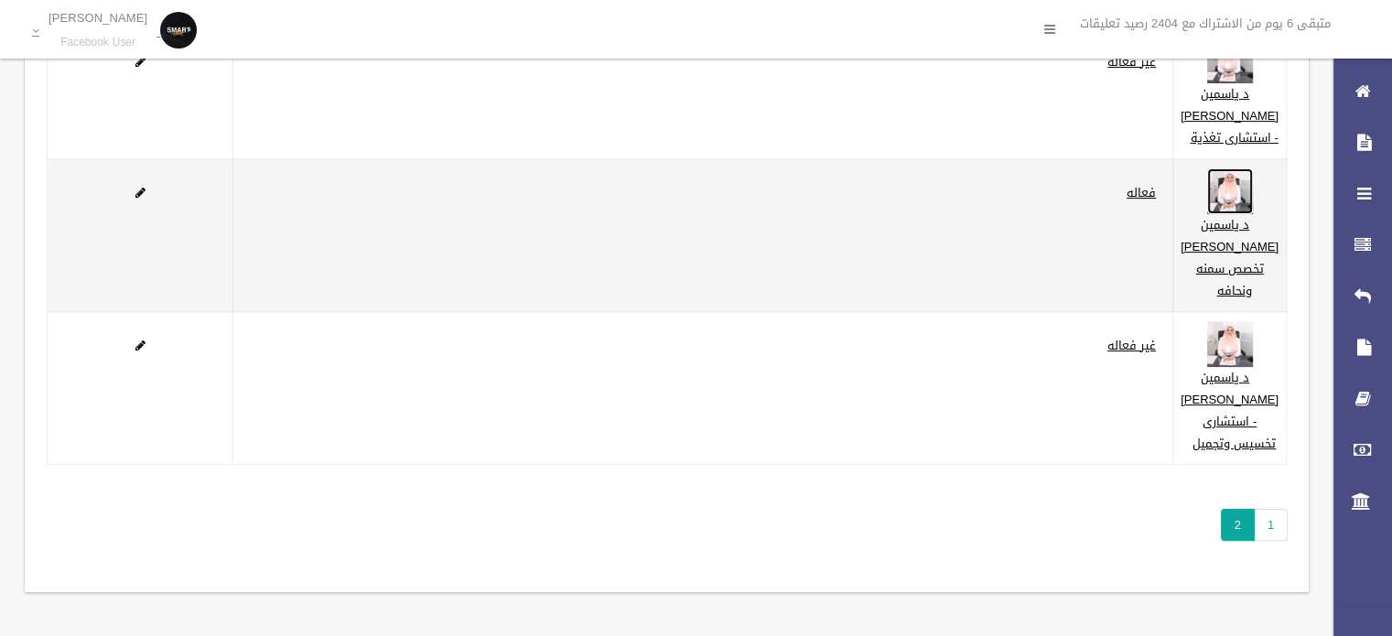
click at [1253, 168] on img at bounding box center [1230, 191] width 46 height 46
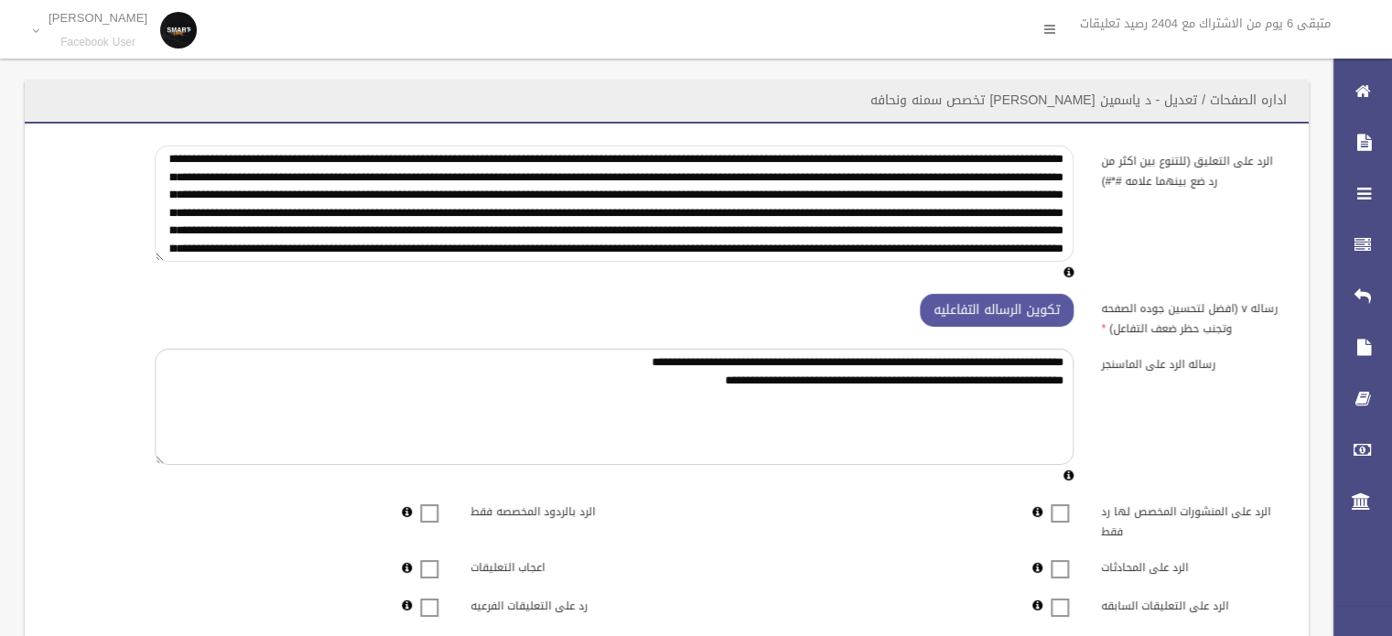
drag, startPoint x: 246, startPoint y: 246, endPoint x: 1087, endPoint y: 153, distance: 846.3
click at [1087, 153] on div at bounding box center [614, 215] width 946 height 138
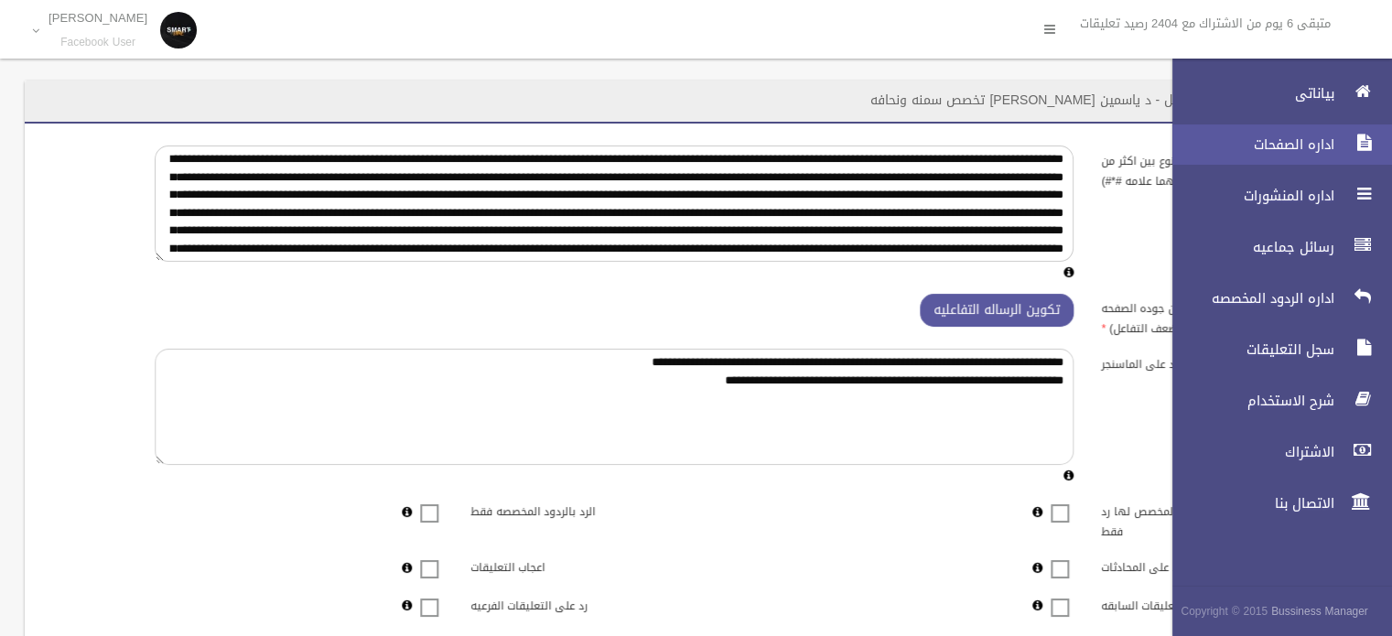
click at [1293, 156] on link "اداره الصفحات" at bounding box center [1274, 144] width 235 height 40
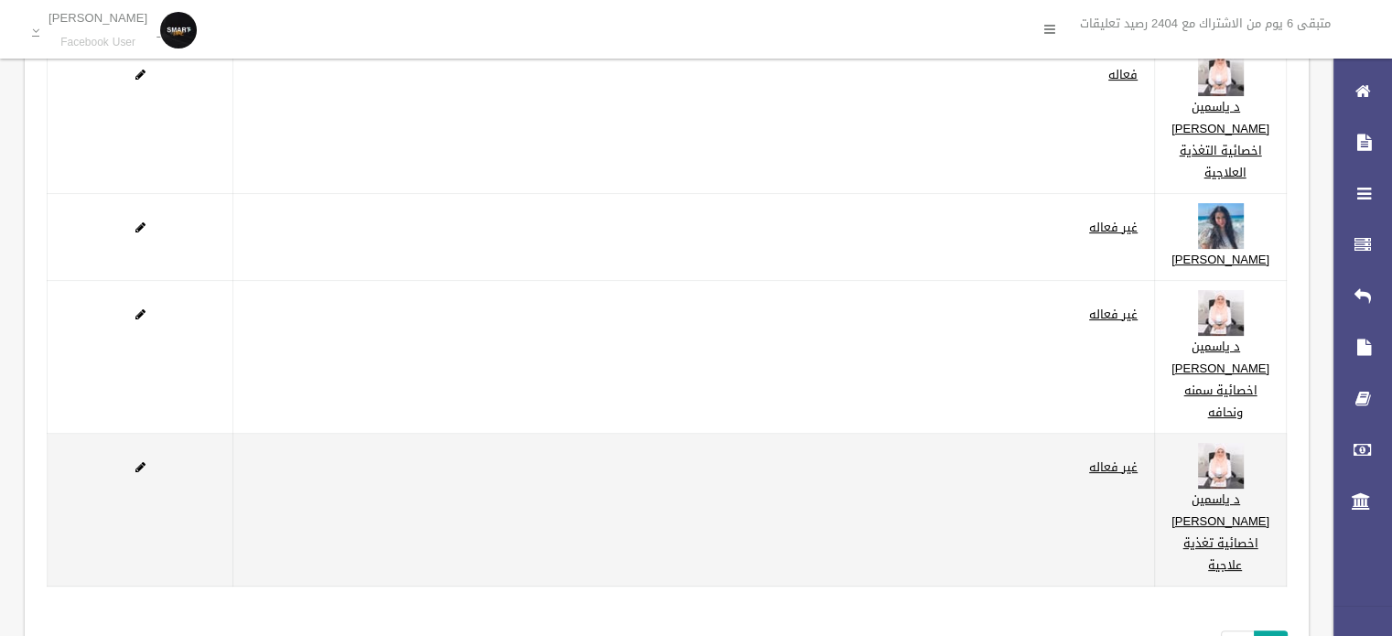
scroll to position [549, 0]
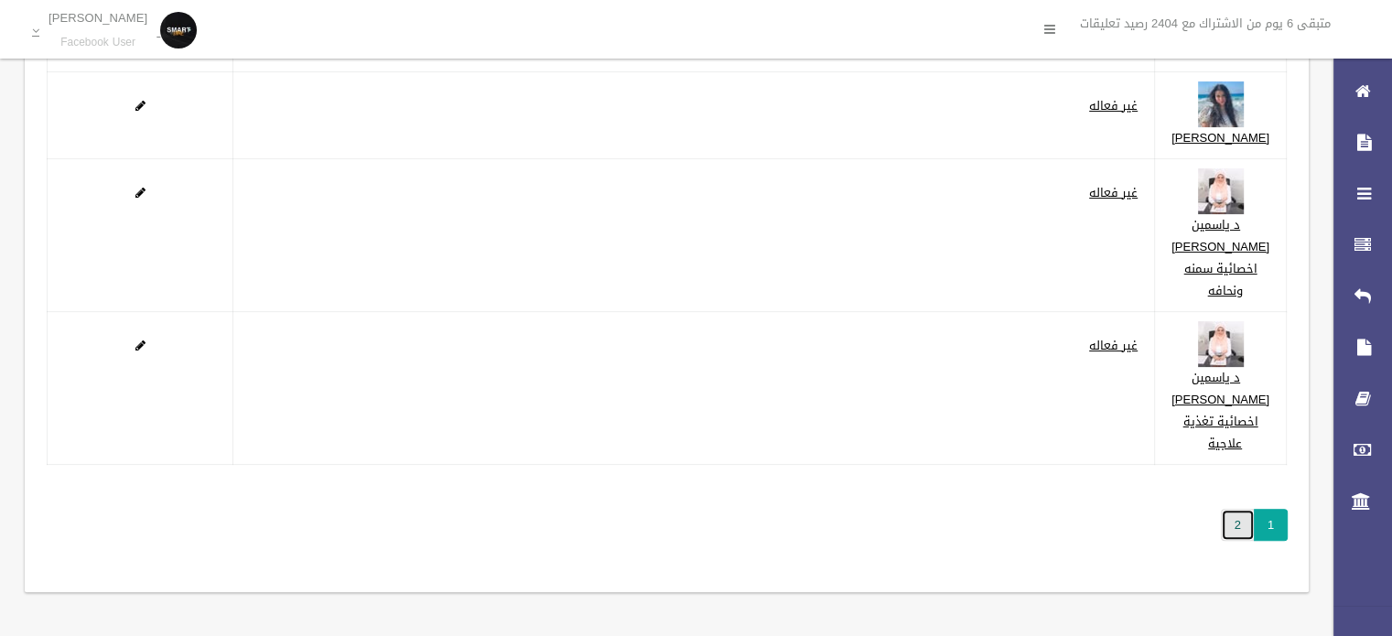
click at [1230, 541] on link "2" at bounding box center [1238, 525] width 34 height 32
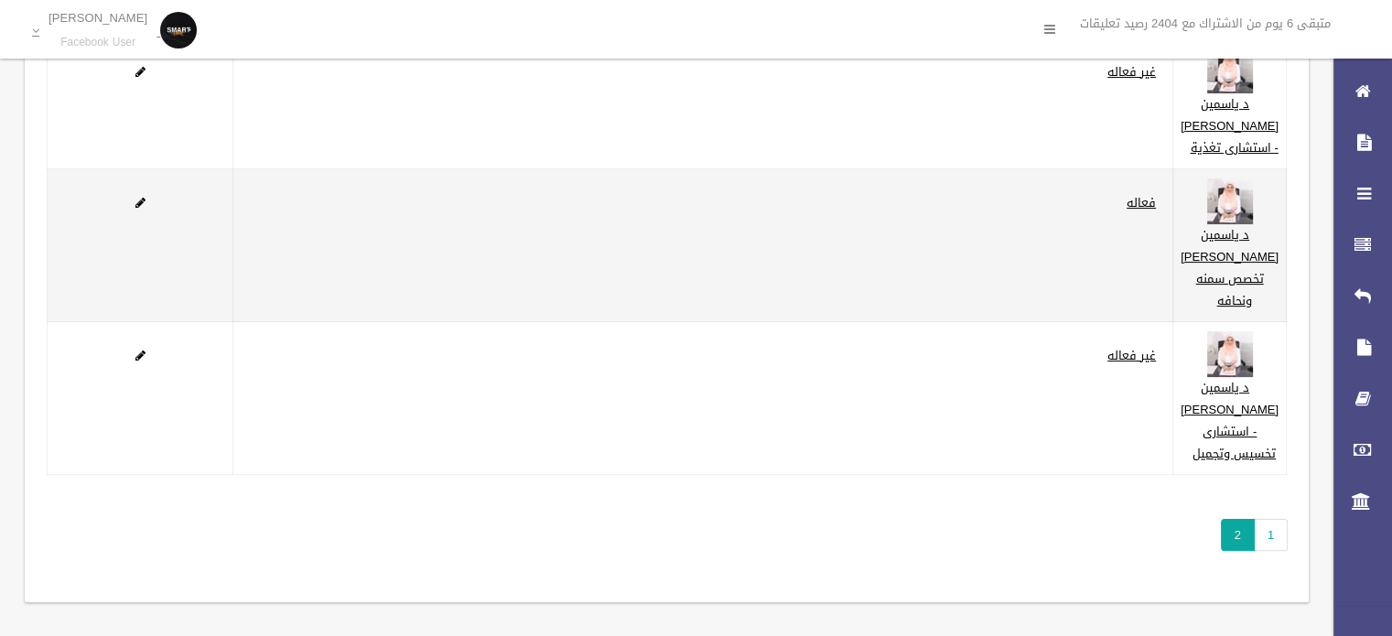
scroll to position [366, 0]
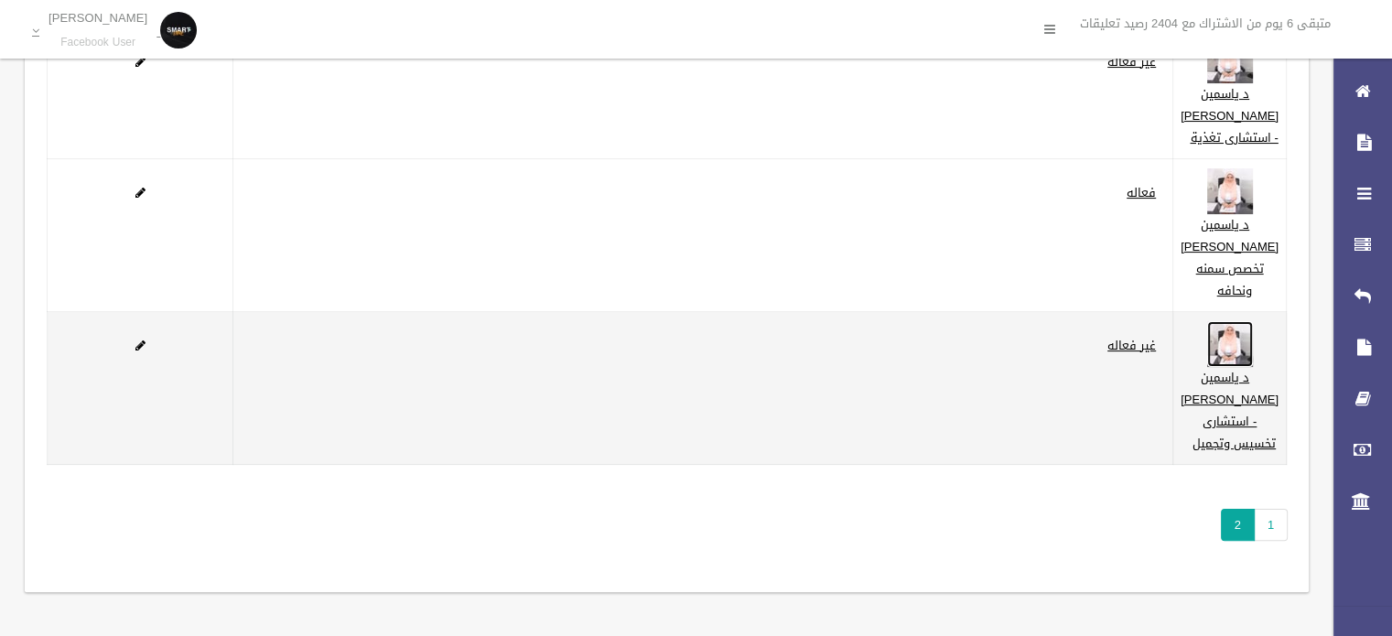
click at [1237, 367] on img at bounding box center [1230, 344] width 46 height 46
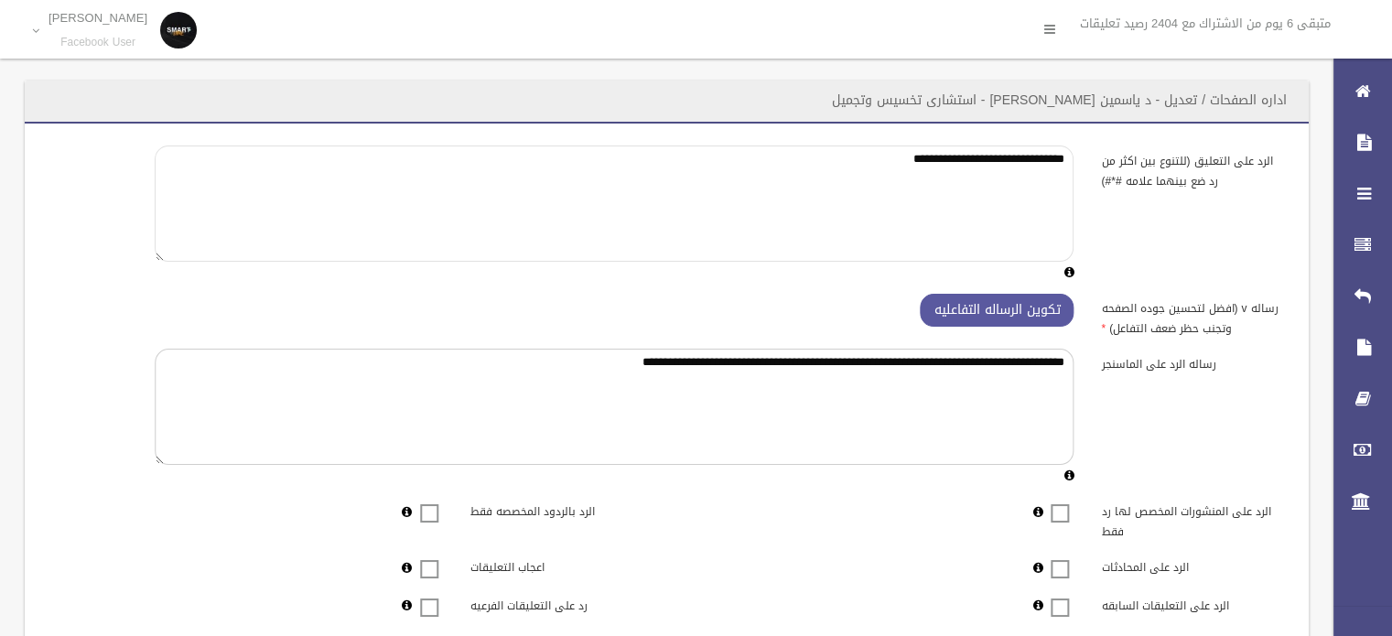
click at [973, 161] on textarea "**********" at bounding box center [614, 204] width 919 height 116
paste textarea "**********"
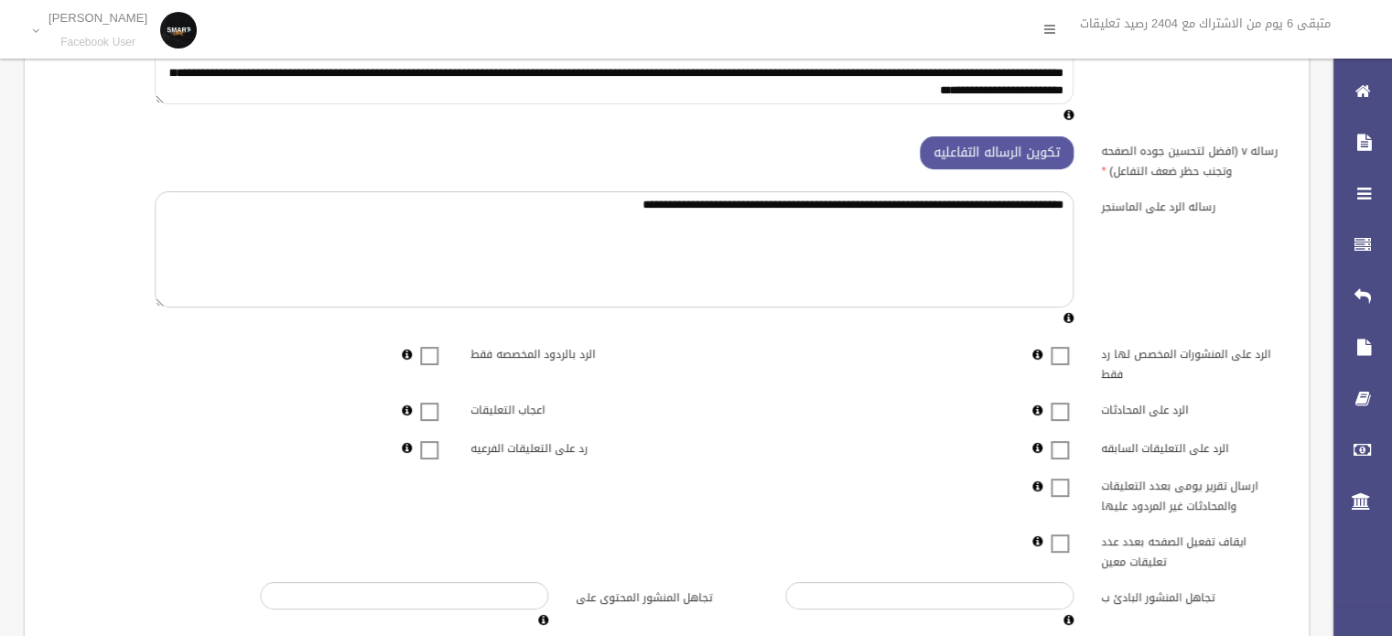
scroll to position [275, 0]
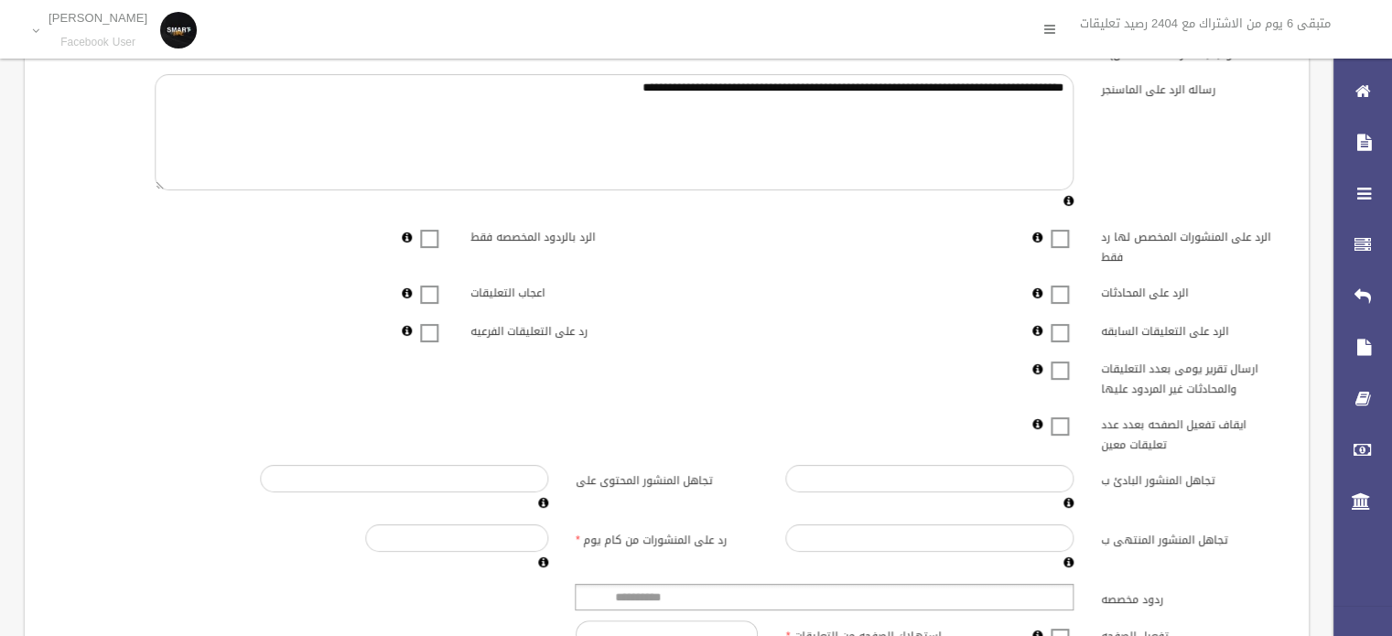
type textarea "**********"
click at [1064, 283] on span at bounding box center [1059, 283] width 27 height 0
click at [434, 321] on span at bounding box center [429, 321] width 27 height 0
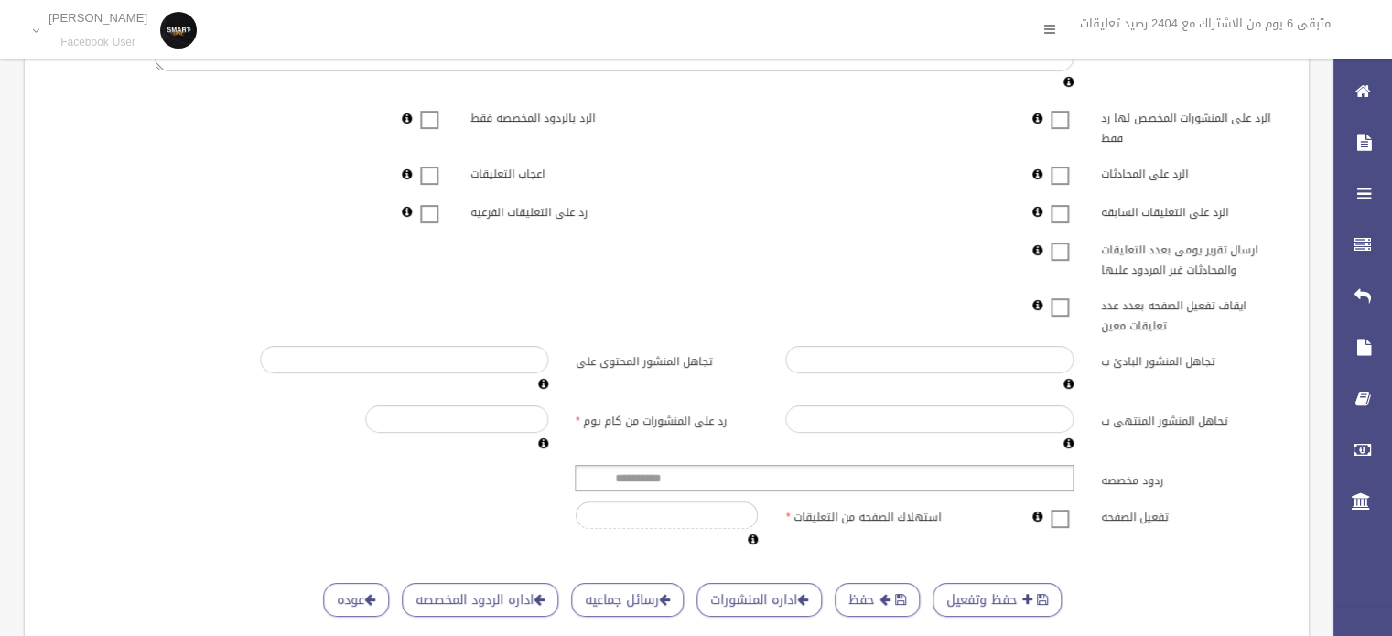
scroll to position [452, 0]
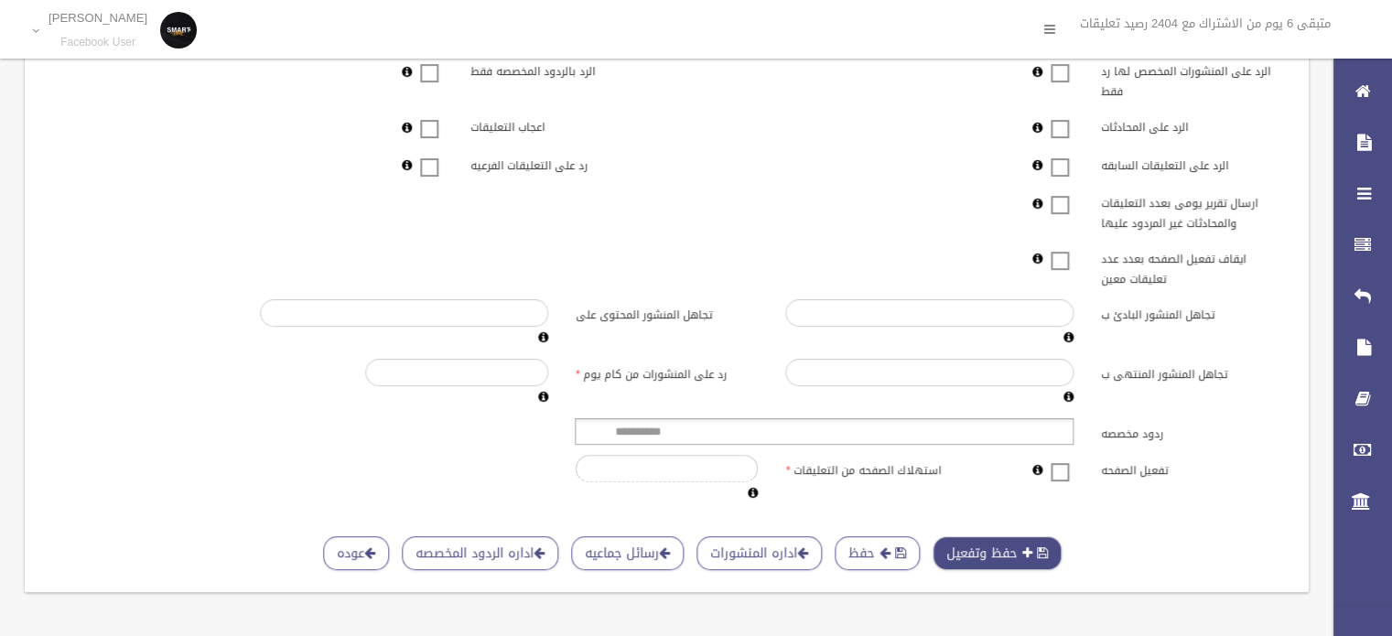
click at [997, 538] on button "حفظ وتفعيل" at bounding box center [997, 553] width 129 height 34
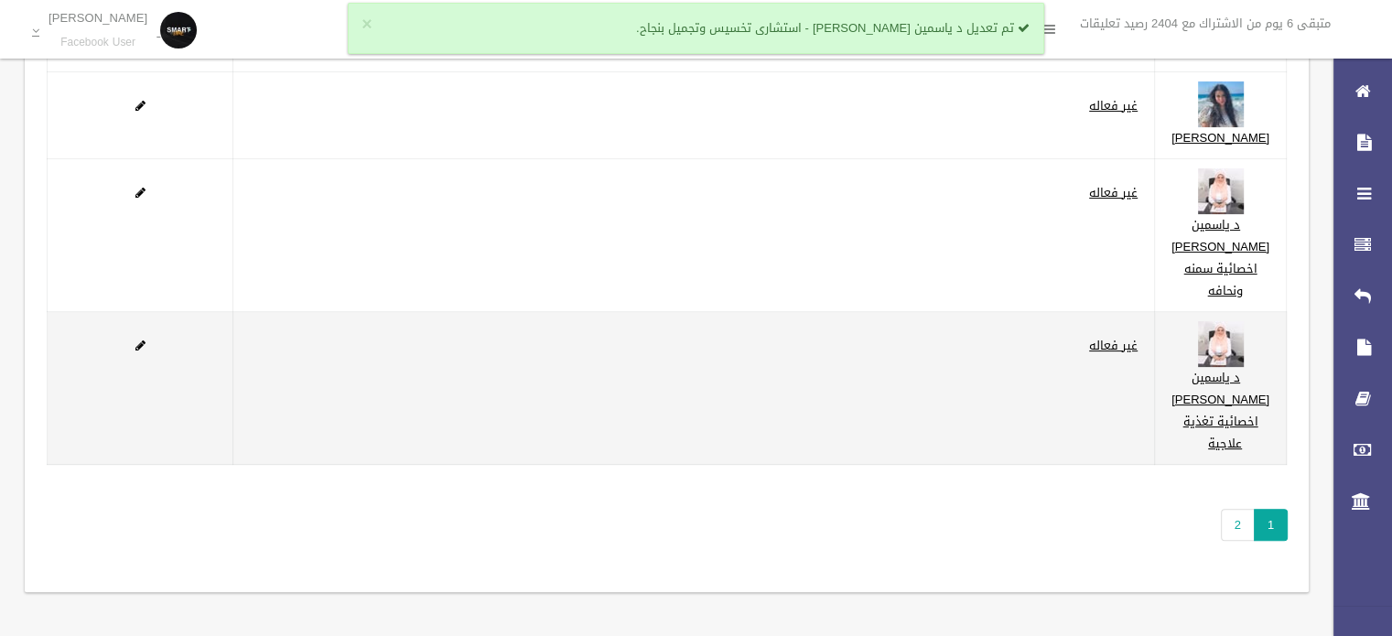
scroll to position [567, 0]
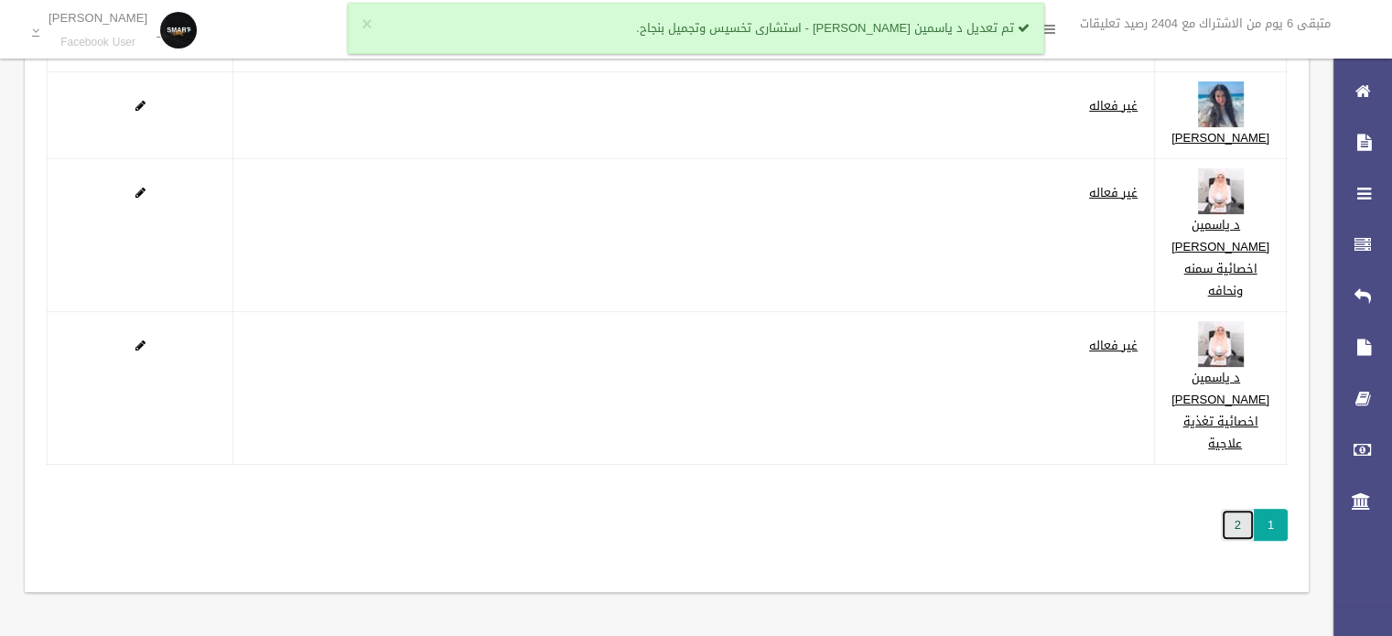
click at [1234, 537] on link "2" at bounding box center [1238, 525] width 34 height 32
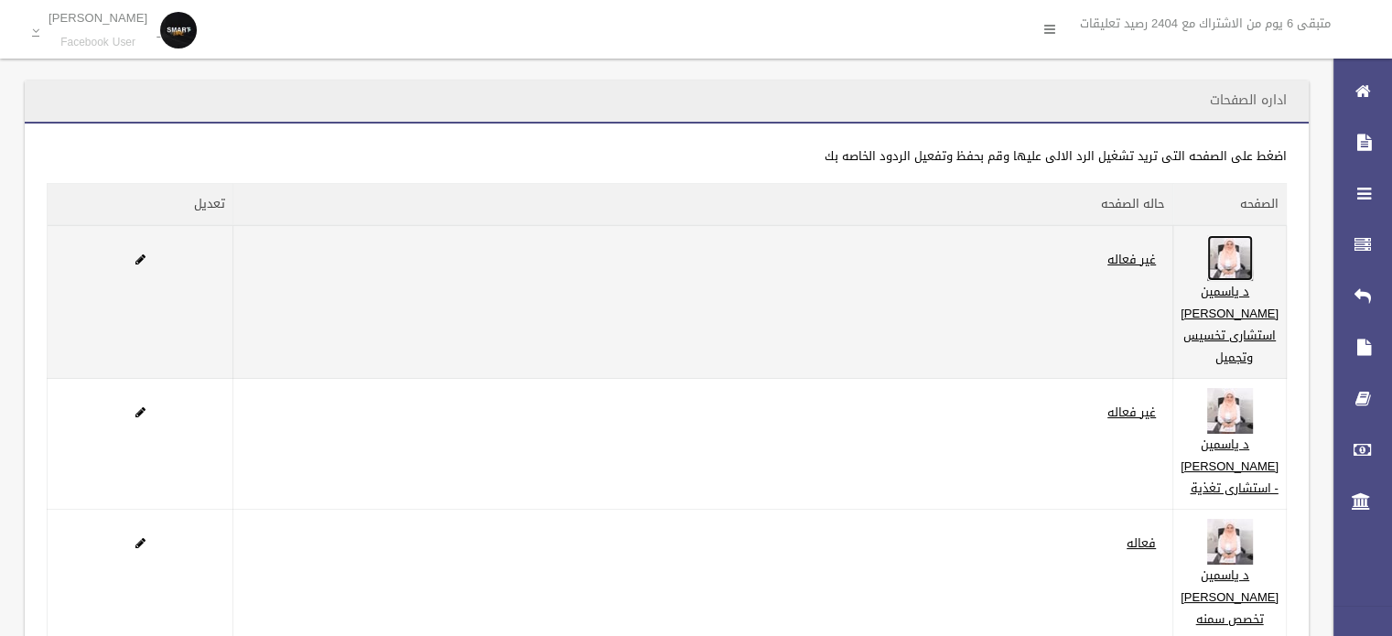
click at [1248, 255] on img at bounding box center [1230, 258] width 46 height 46
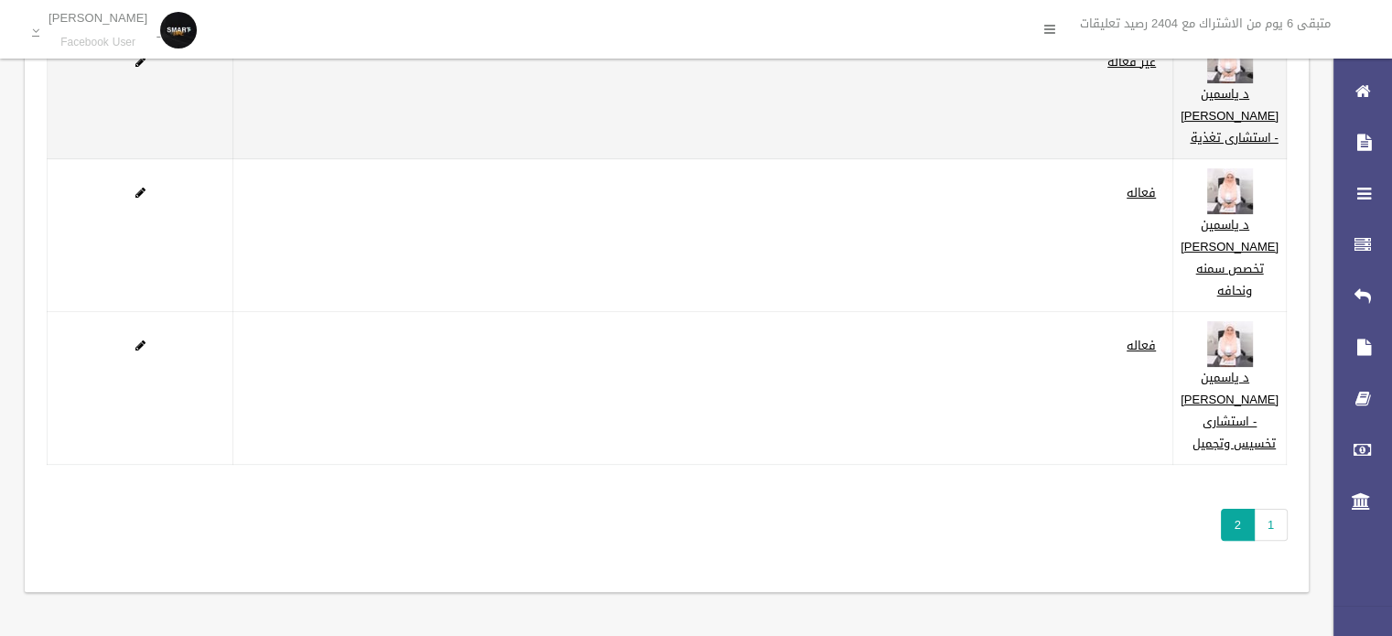
scroll to position [436, 0]
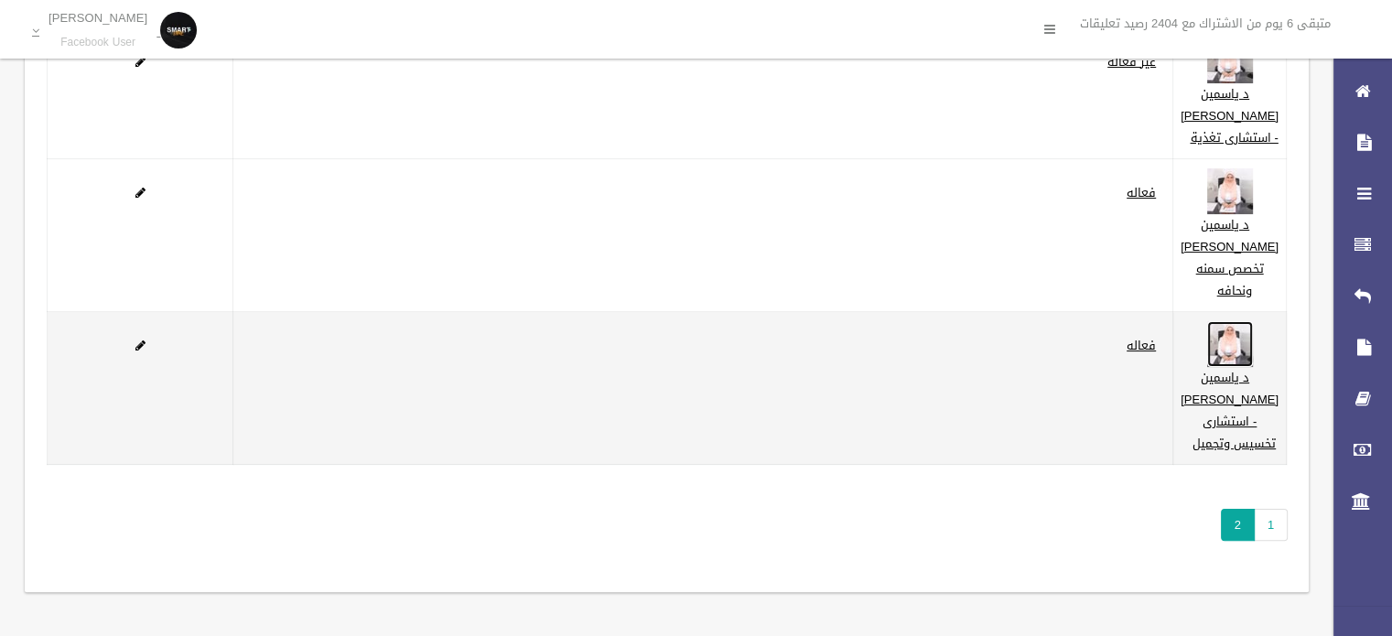
click at [1249, 331] on img at bounding box center [1230, 344] width 46 height 46
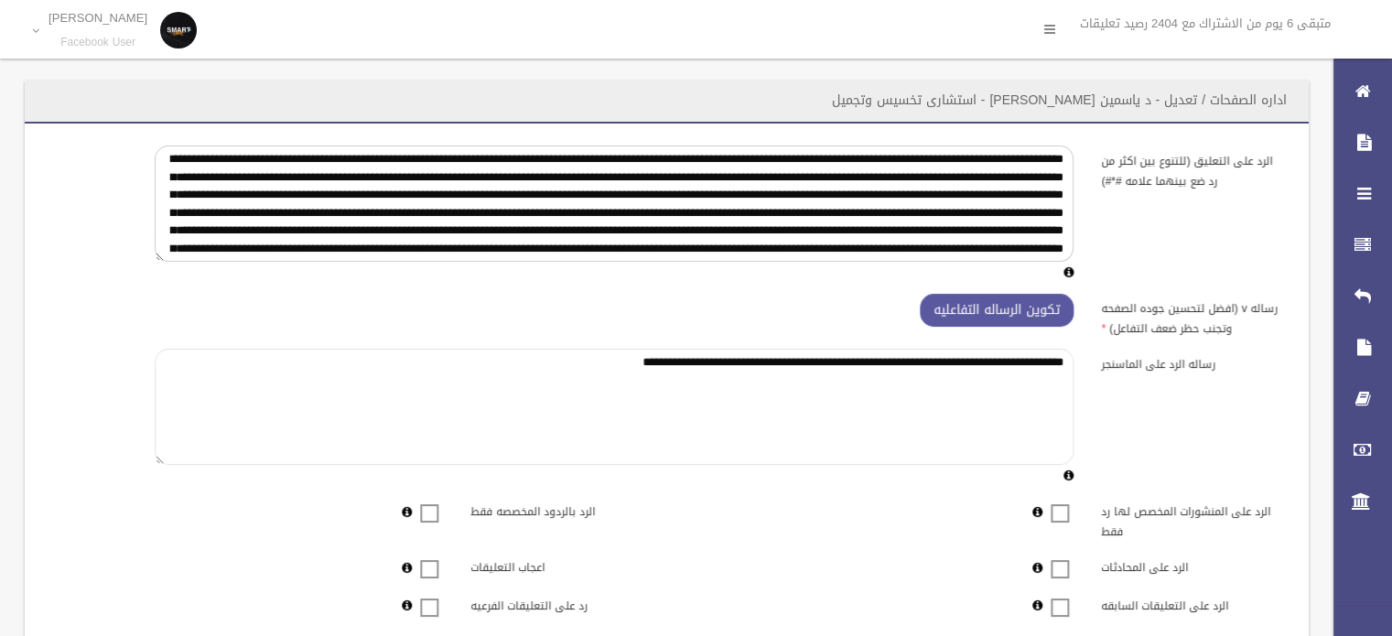
click at [918, 362] on textarea "**********" at bounding box center [614, 407] width 919 height 116
click at [999, 365] on textarea "**********" at bounding box center [614, 407] width 919 height 116
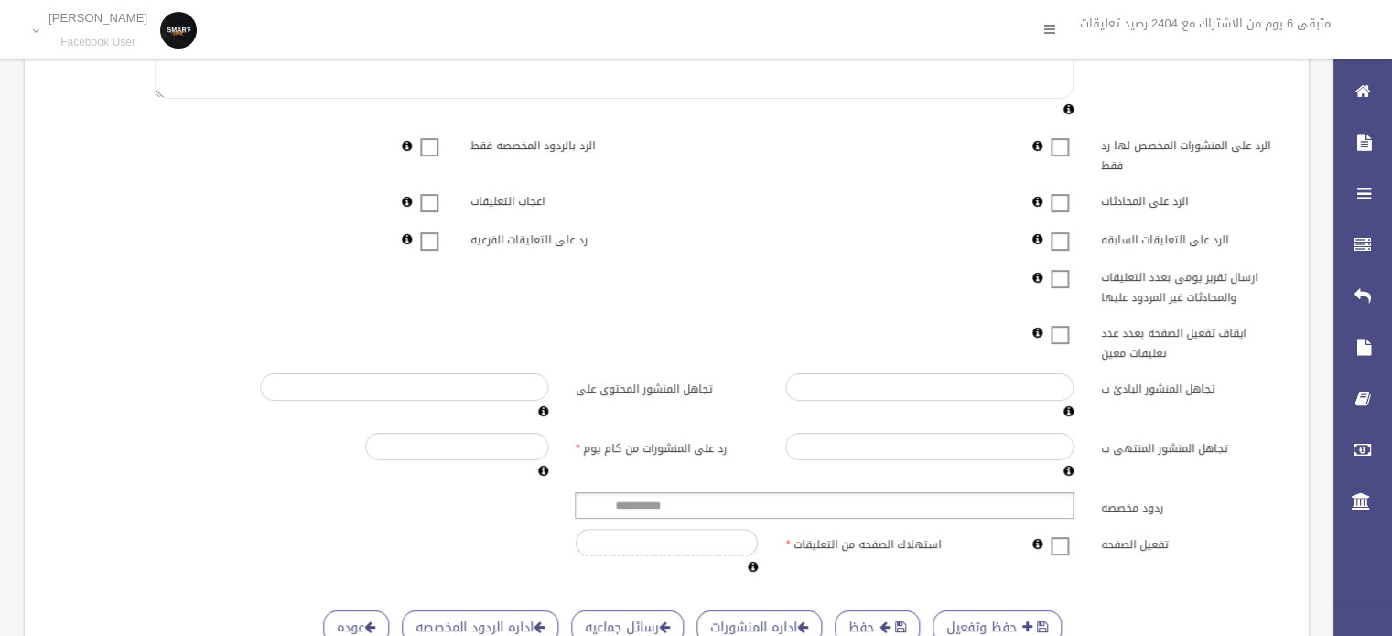
scroll to position [452, 0]
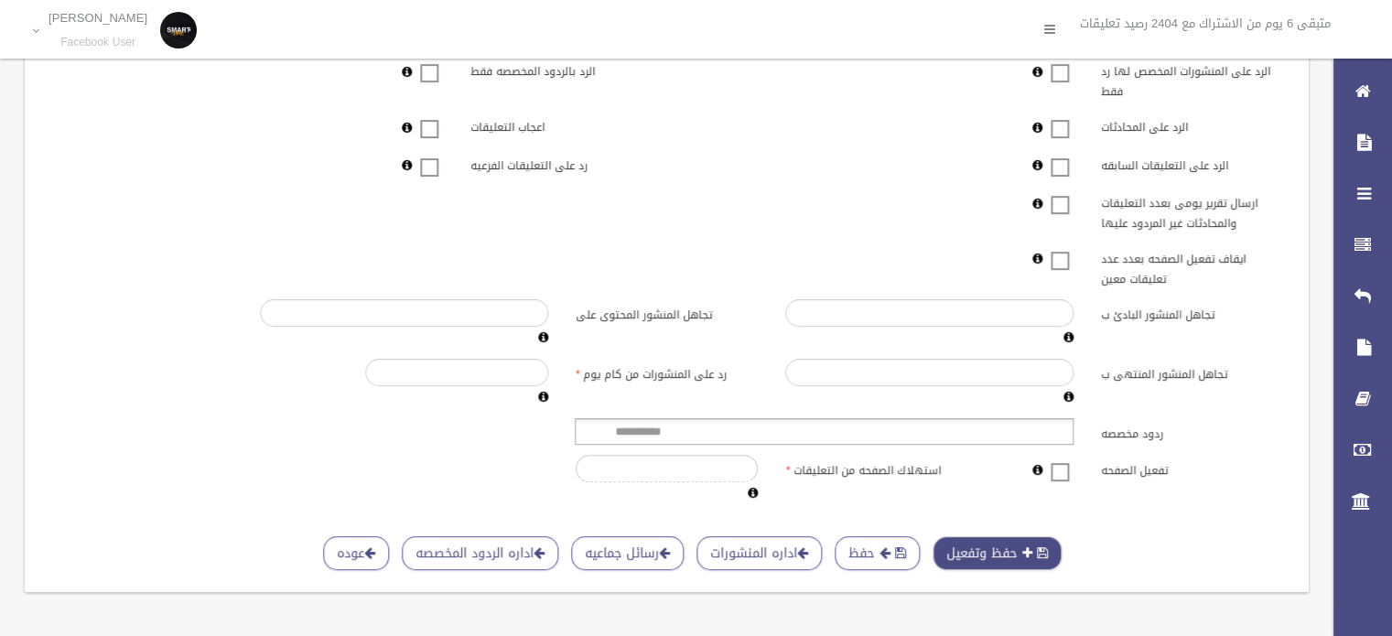
type textarea "**********"
click at [992, 545] on button "حفظ وتفعيل" at bounding box center [997, 553] width 129 height 34
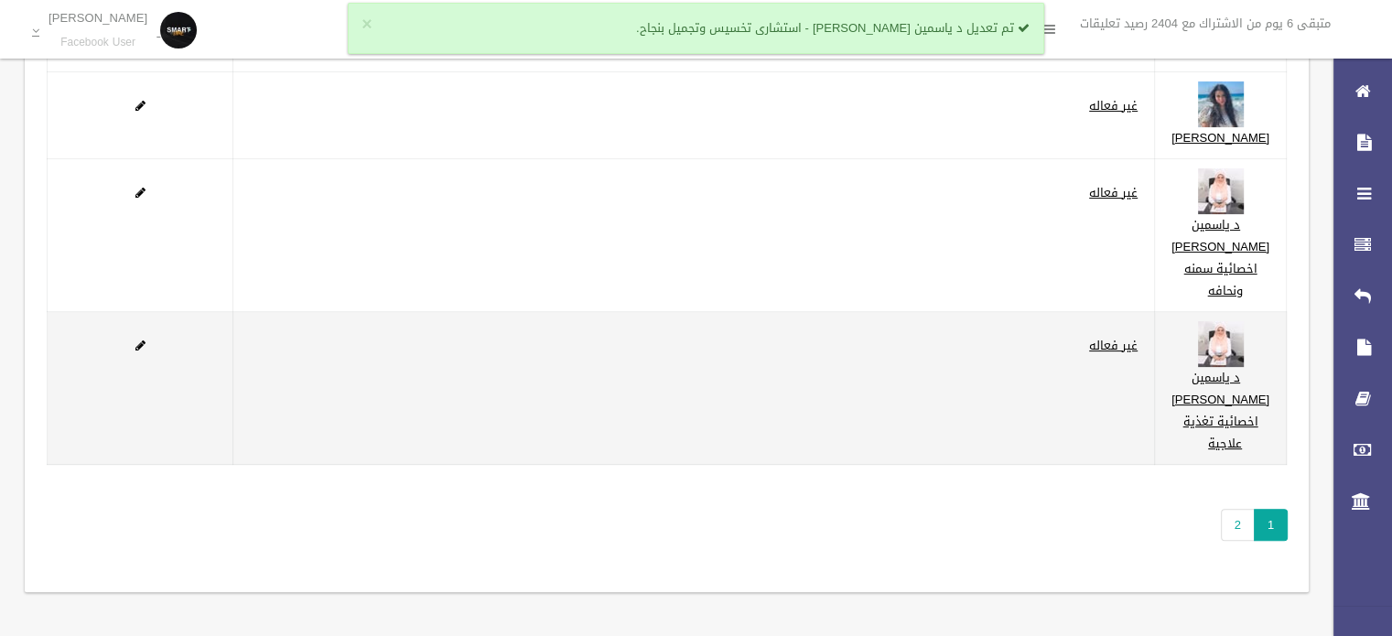
scroll to position [567, 0]
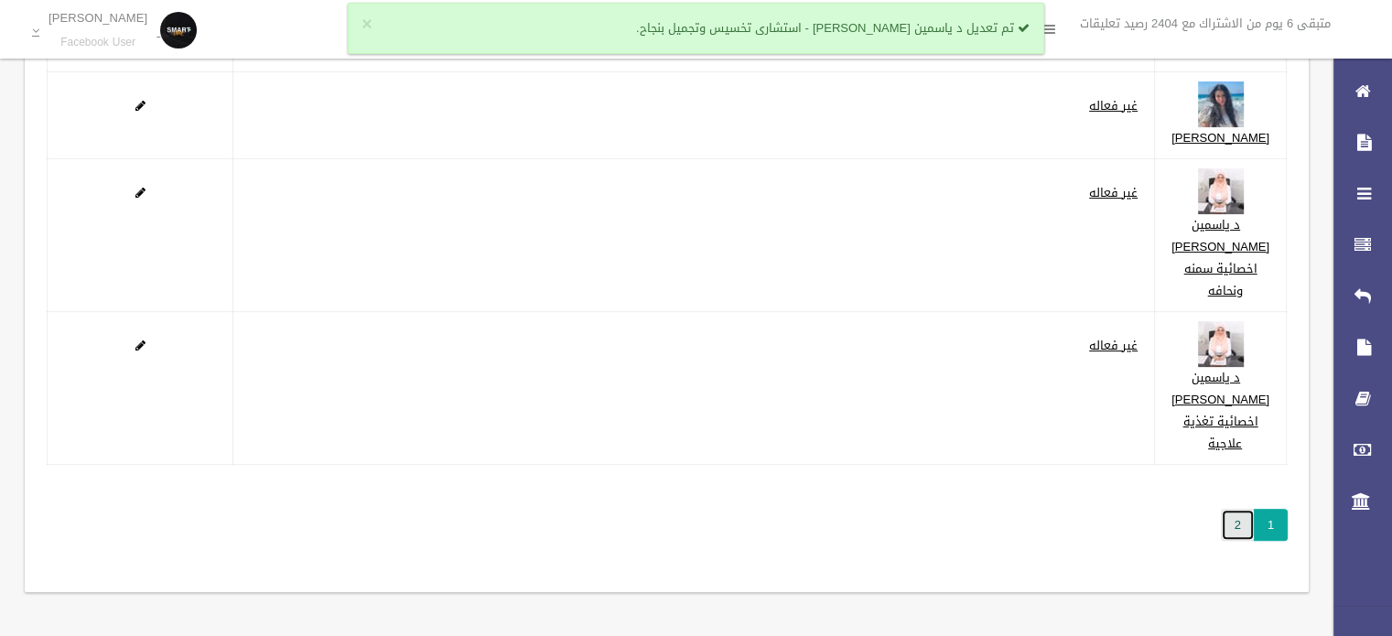
click at [1235, 538] on link "2" at bounding box center [1238, 525] width 34 height 32
